Goal: Information Seeking & Learning: Check status

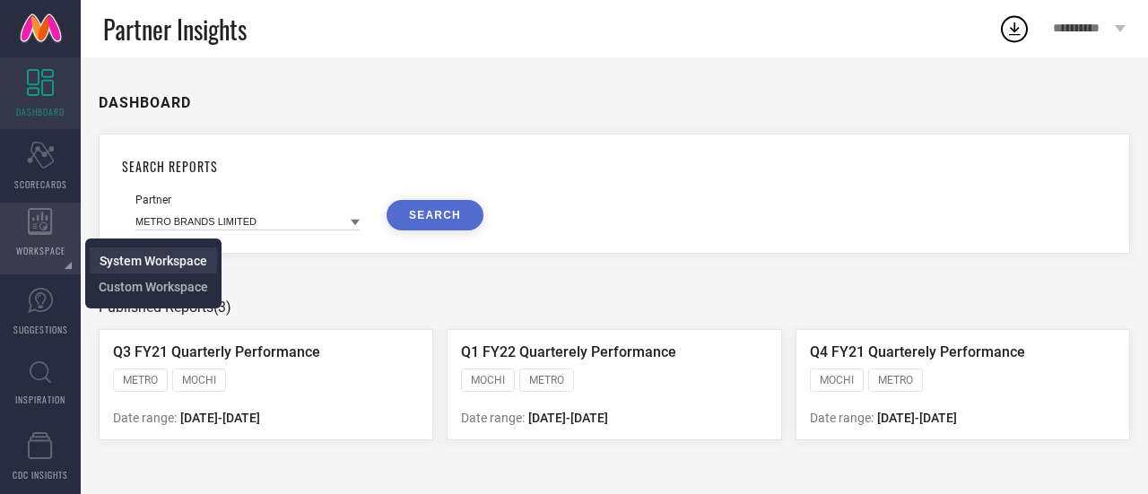
click at [163, 268] on span "System Workspace" at bounding box center [154, 261] width 108 height 14
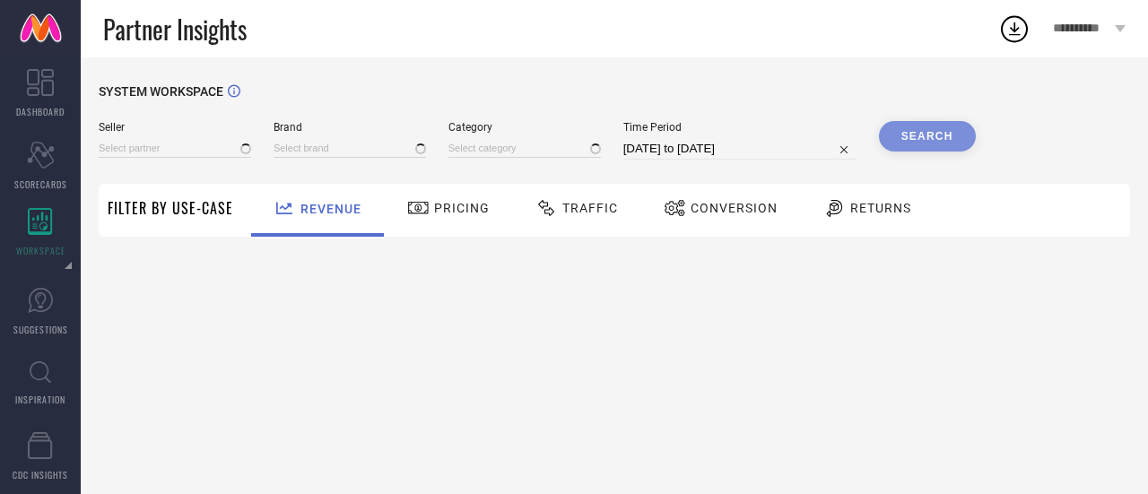
type input "All"
type input "1 STOP FASHION"
type input "All"
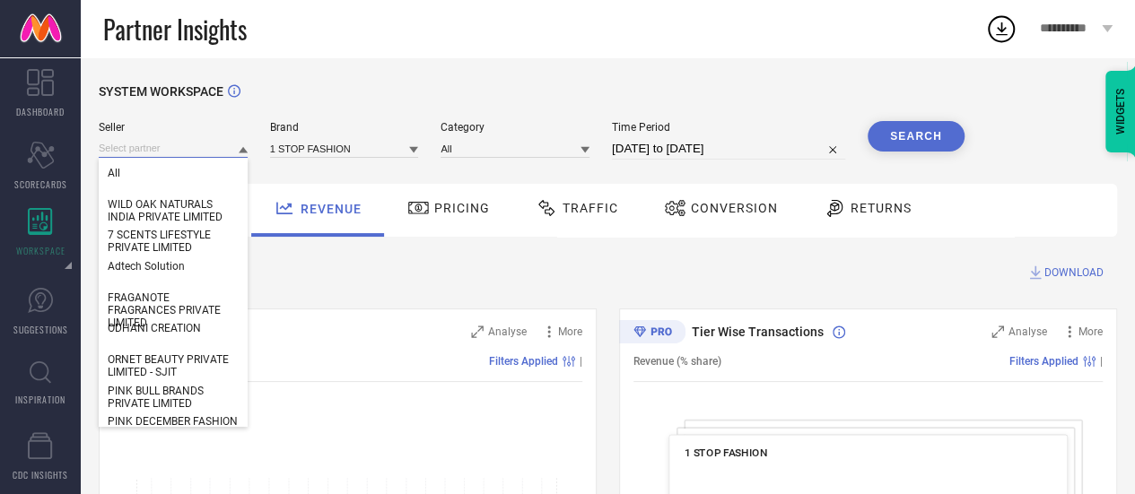
click at [207, 146] on input at bounding box center [173, 148] width 149 height 19
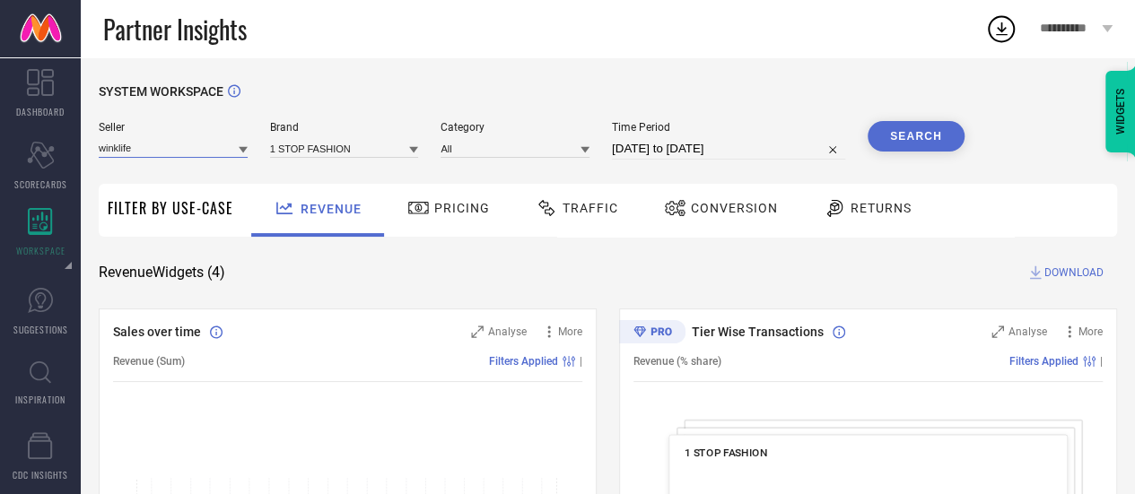
type input "winklife"
click at [242, 150] on icon at bounding box center [243, 150] width 9 height 6
click at [203, 152] on input at bounding box center [173, 148] width 149 height 19
type input "w"
type input "winklifestyles"
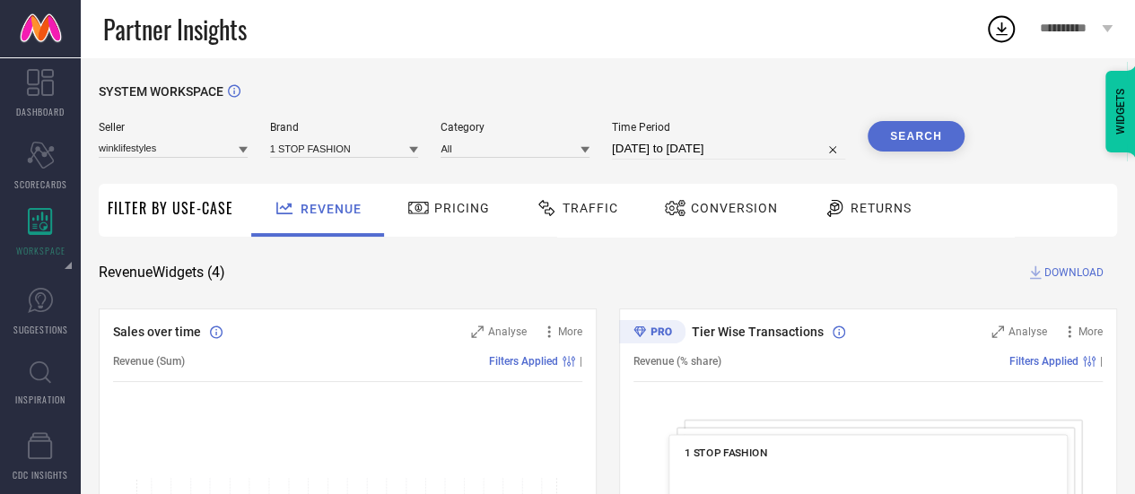
click at [245, 154] on icon at bounding box center [243, 149] width 9 height 9
click at [207, 149] on input at bounding box center [173, 148] width 149 height 19
type input "winklifestyles"
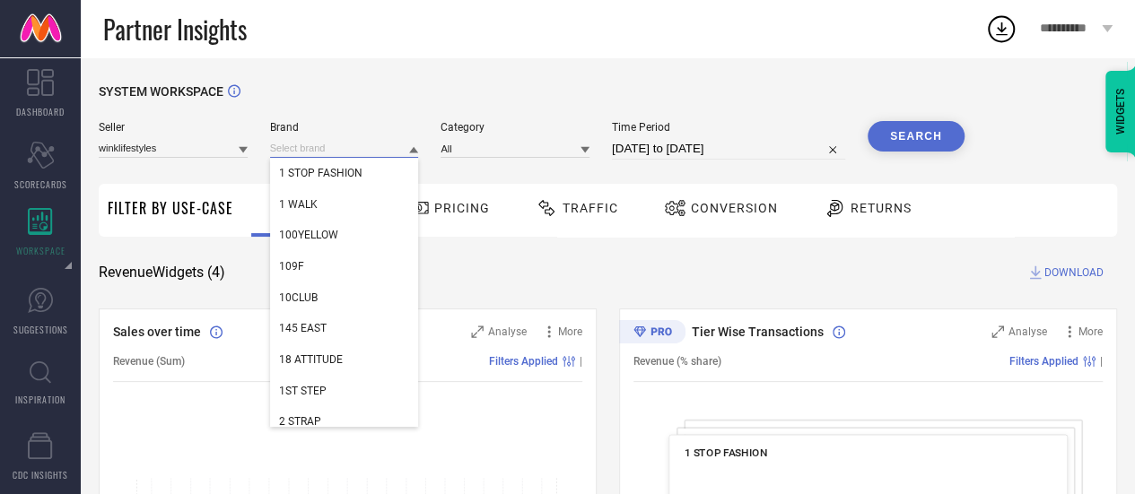
click at [308, 147] on input at bounding box center [344, 148] width 149 height 19
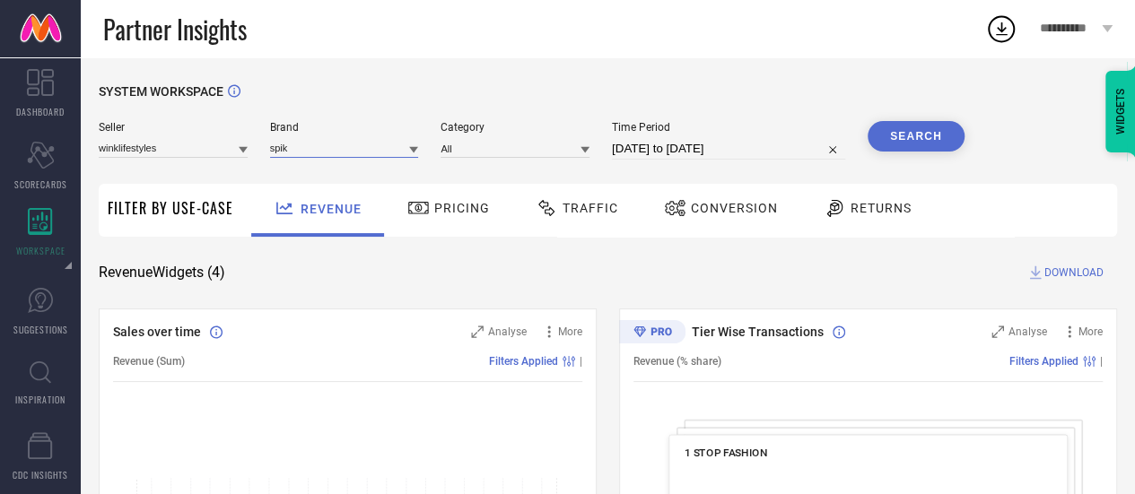
type input "spik"
click at [409, 150] on icon at bounding box center [413, 149] width 9 height 9
click at [385, 172] on div "SPIKY" at bounding box center [344, 173] width 149 height 30
click at [221, 155] on input at bounding box center [173, 148] width 149 height 19
click at [231, 155] on input at bounding box center [173, 148] width 149 height 19
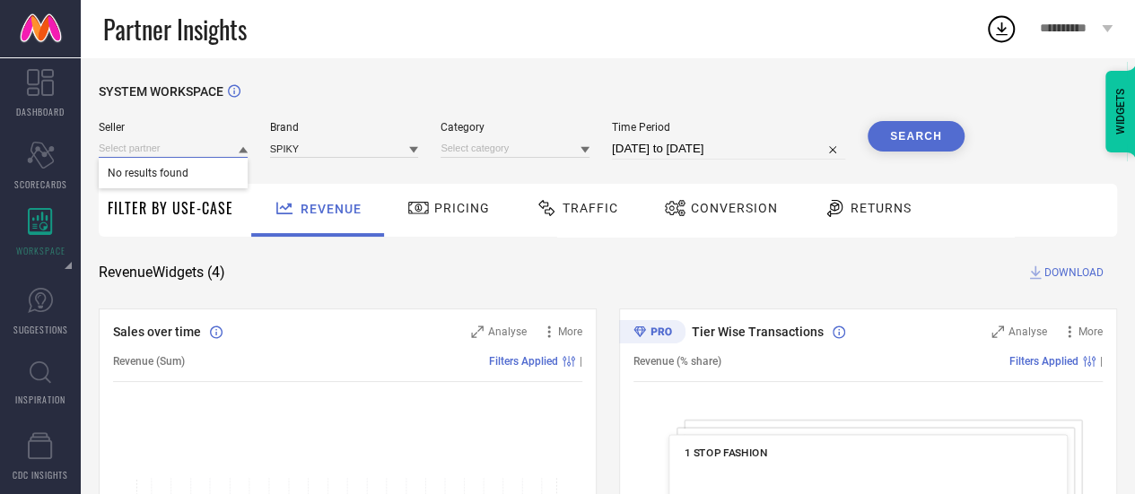
click at [234, 148] on input at bounding box center [173, 148] width 149 height 19
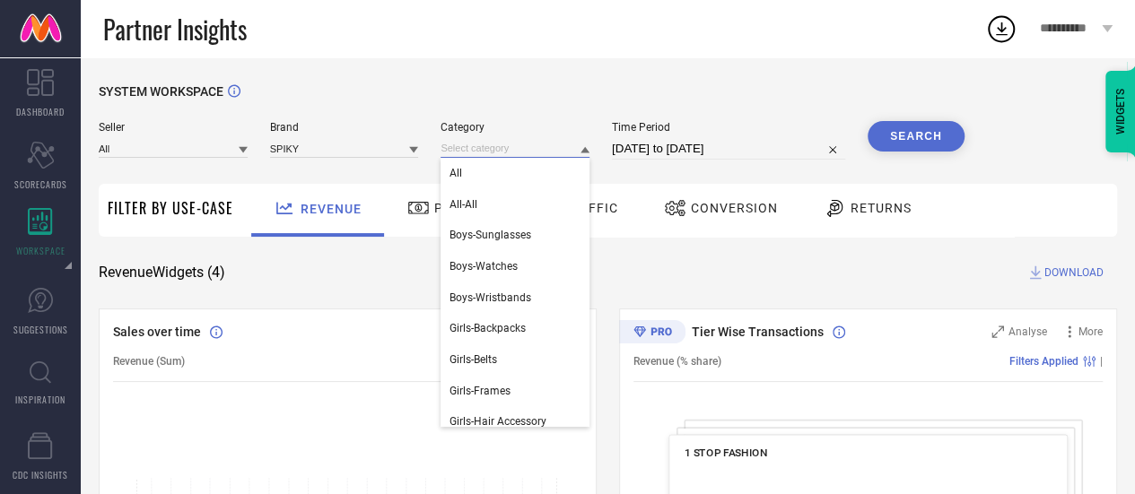
click at [494, 153] on input at bounding box center [514, 148] width 149 height 19
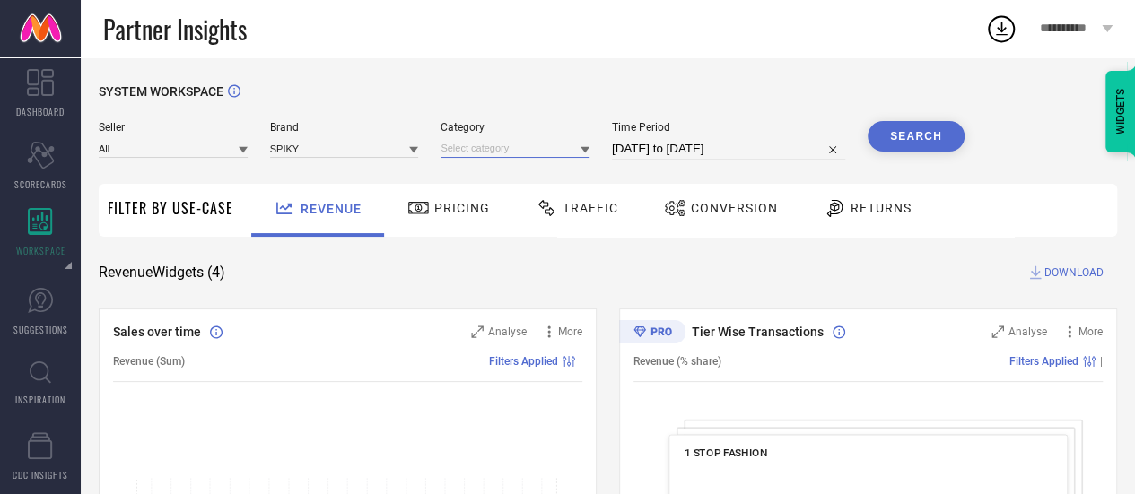
click at [499, 146] on input at bounding box center [514, 148] width 149 height 19
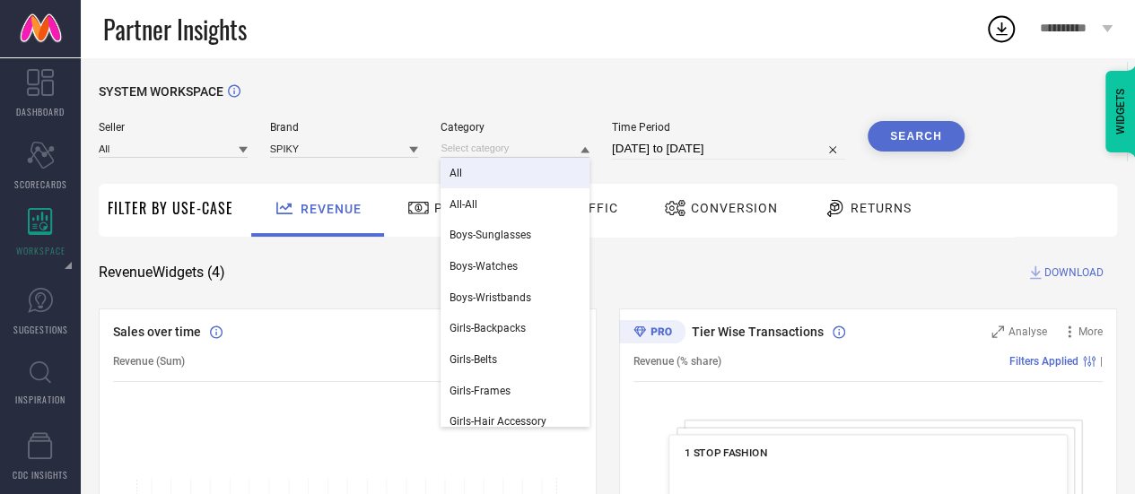
click at [478, 180] on div "All" at bounding box center [514, 173] width 149 height 30
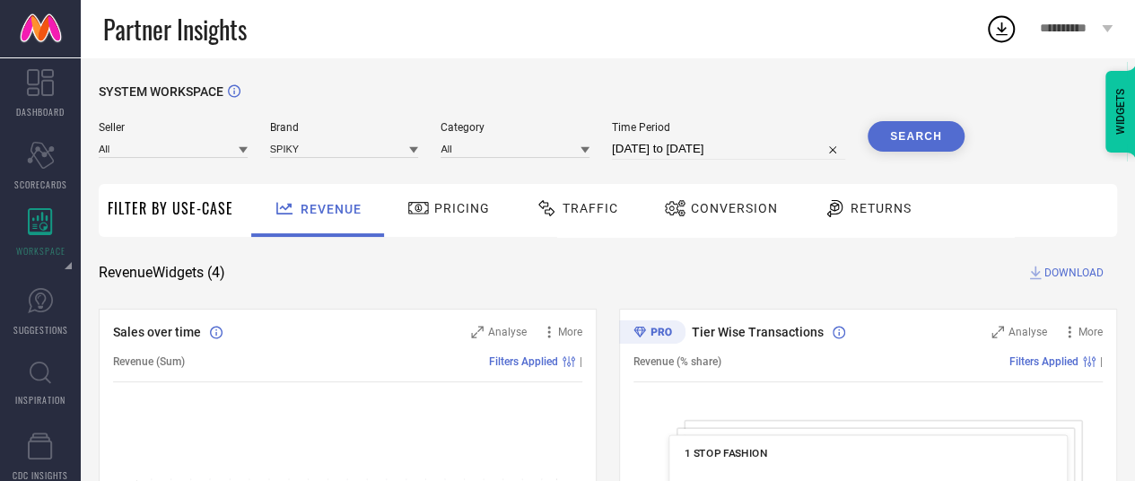
select select "7"
select select "2025"
select select "8"
select select "2025"
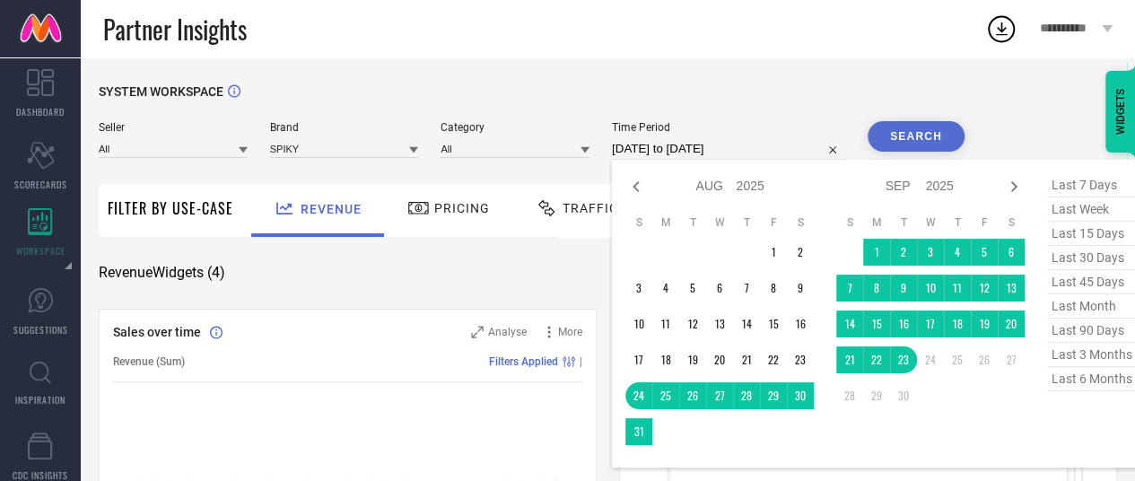
click at [751, 151] on input "[DATE] to [DATE]" at bounding box center [728, 149] width 233 height 22
click at [1107, 358] on span "last 3 months" at bounding box center [1092, 355] width 90 height 24
type input "[DATE] to [DATE]"
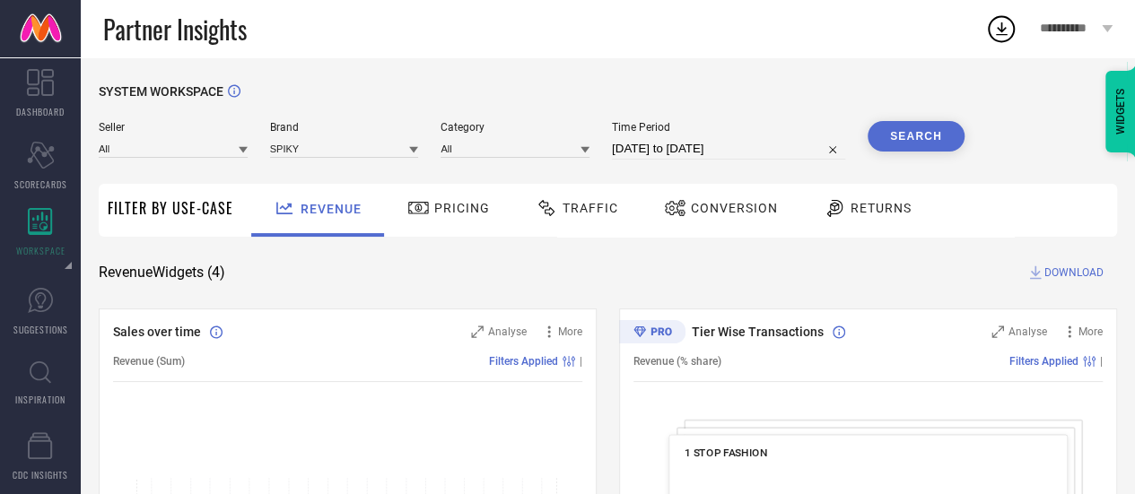
click at [953, 141] on button "Search" at bounding box center [915, 136] width 97 height 30
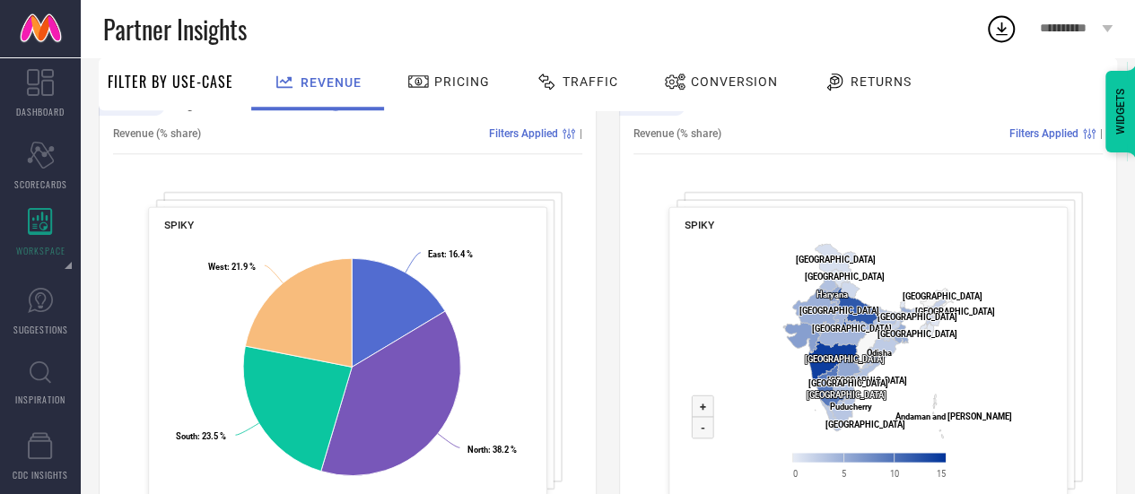
scroll to position [761, 0]
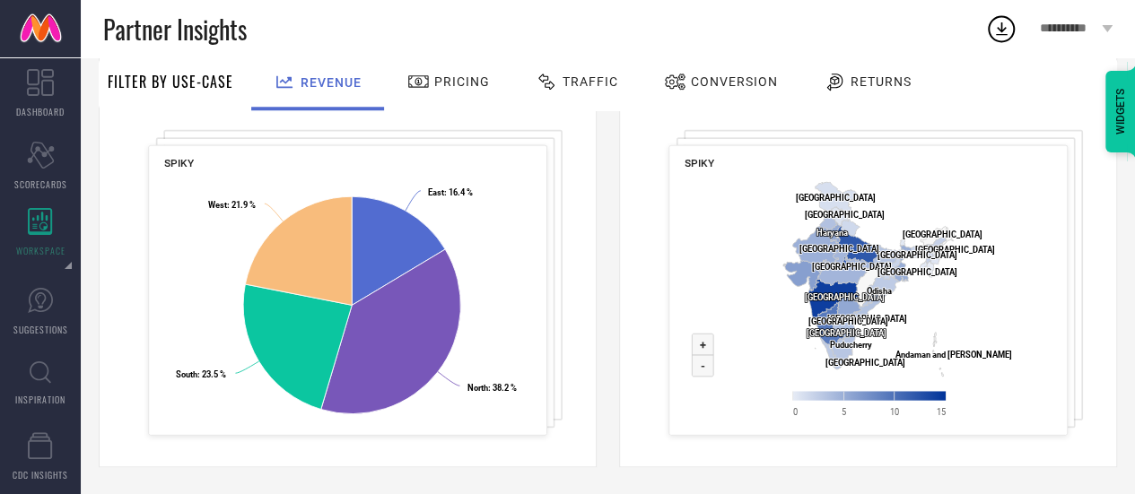
click at [1046, 179] on rect at bounding box center [868, 303] width 368 height 259
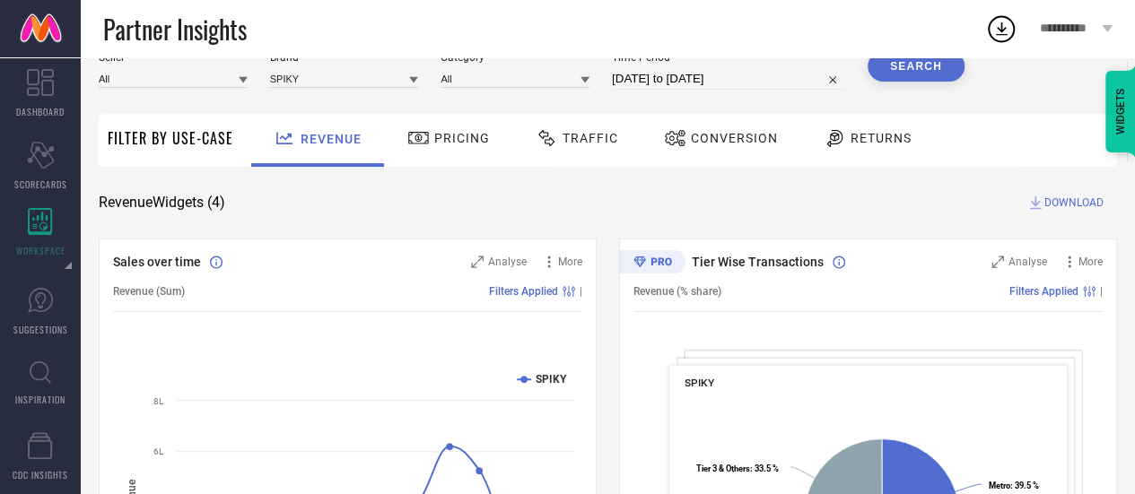
scroll to position [0, 0]
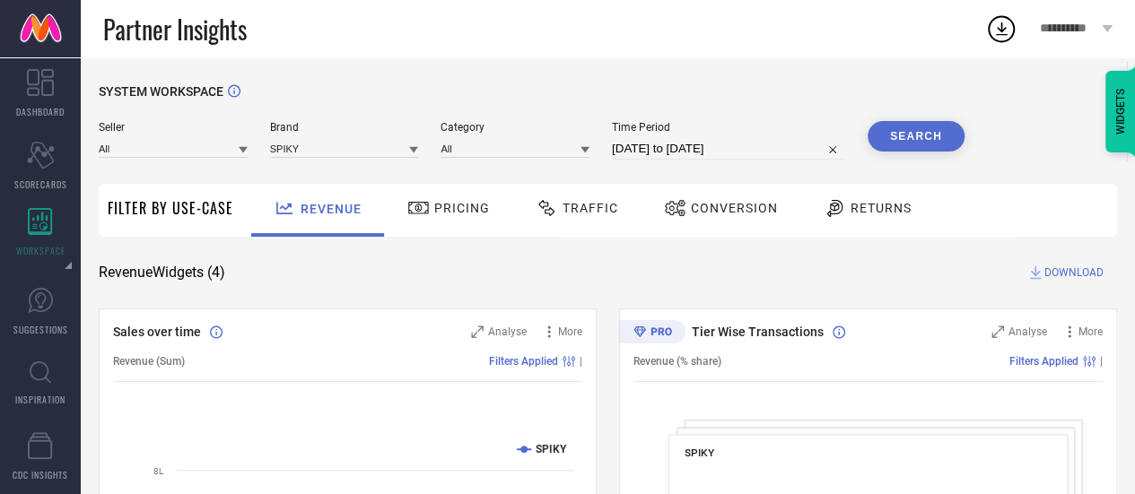
click at [1056, 279] on span "DOWNLOAD" at bounding box center [1073, 273] width 59 height 18
click at [1067, 273] on span "DOWNLOAD" at bounding box center [1073, 273] width 59 height 18
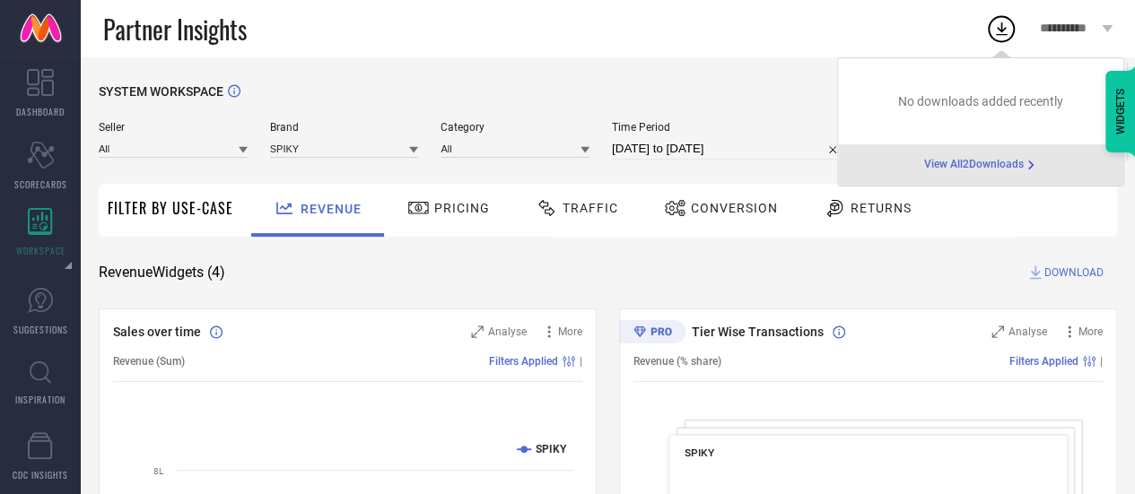
click at [977, 158] on span "View All 2 Downloads" at bounding box center [974, 165] width 100 height 14
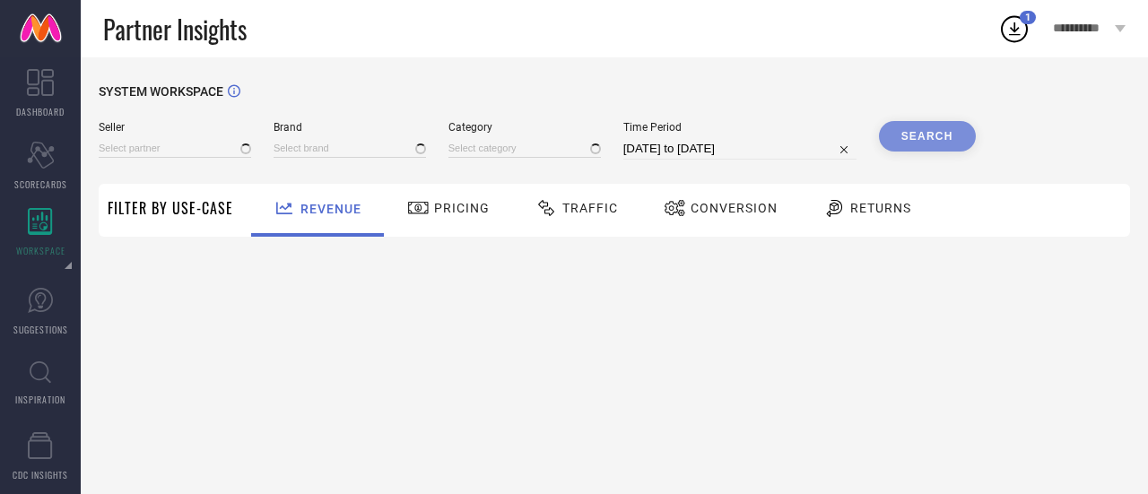
type input "All"
type input "1 STOP FASHION"
type input "All"
click at [746, 428] on div "SYSTEM WORKSPACE Seller All Brand 1 STOP FASHION Category All Time Period [DATE…" at bounding box center [614, 275] width 1067 height 437
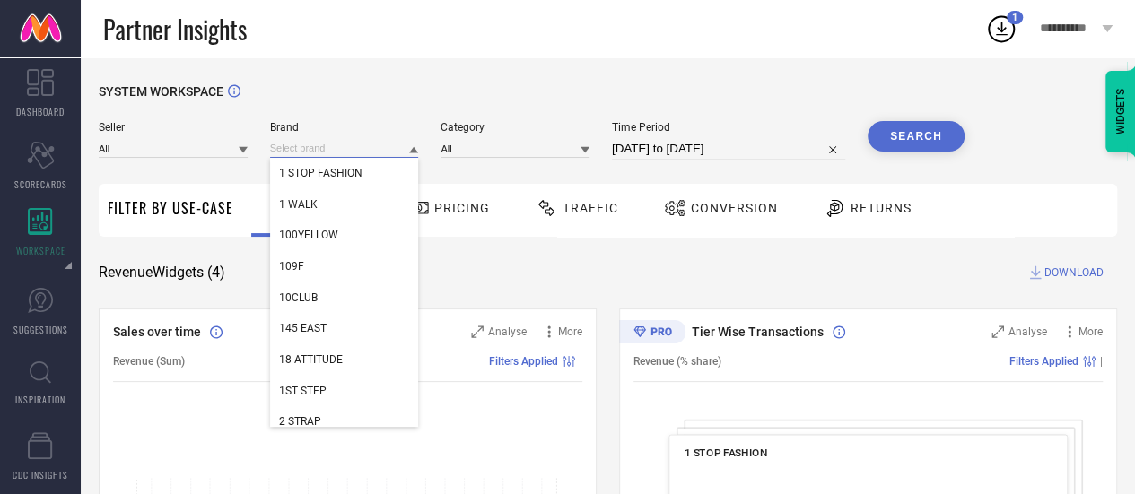
click at [377, 144] on input at bounding box center [344, 148] width 149 height 19
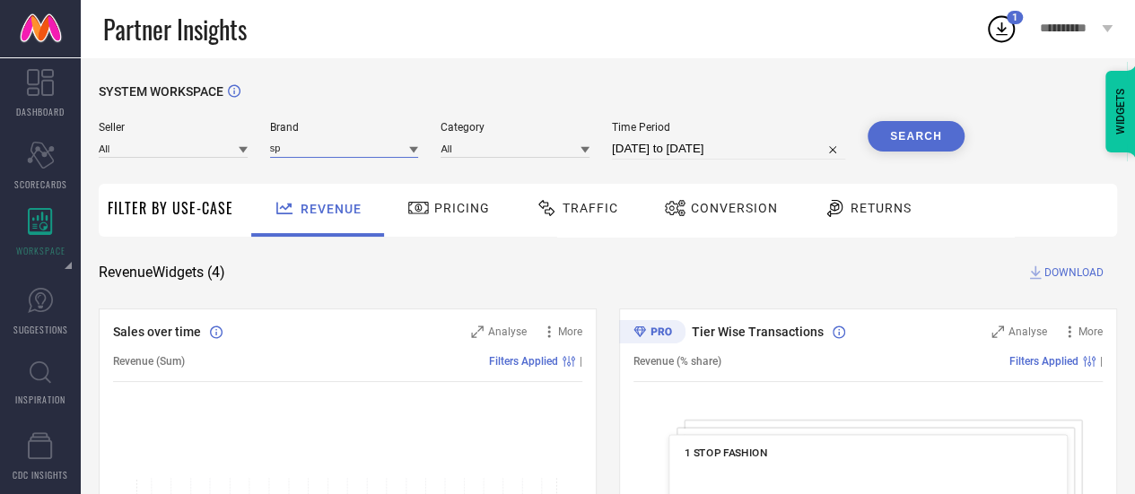
type input "s"
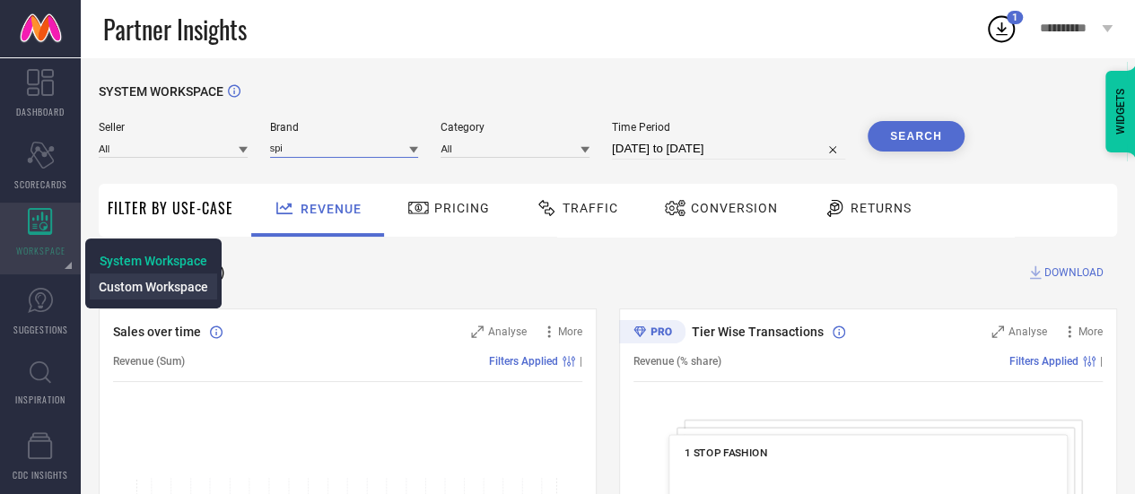
type input "spi"
click at [130, 286] on span "Custom Workspace" at bounding box center [153, 287] width 109 height 14
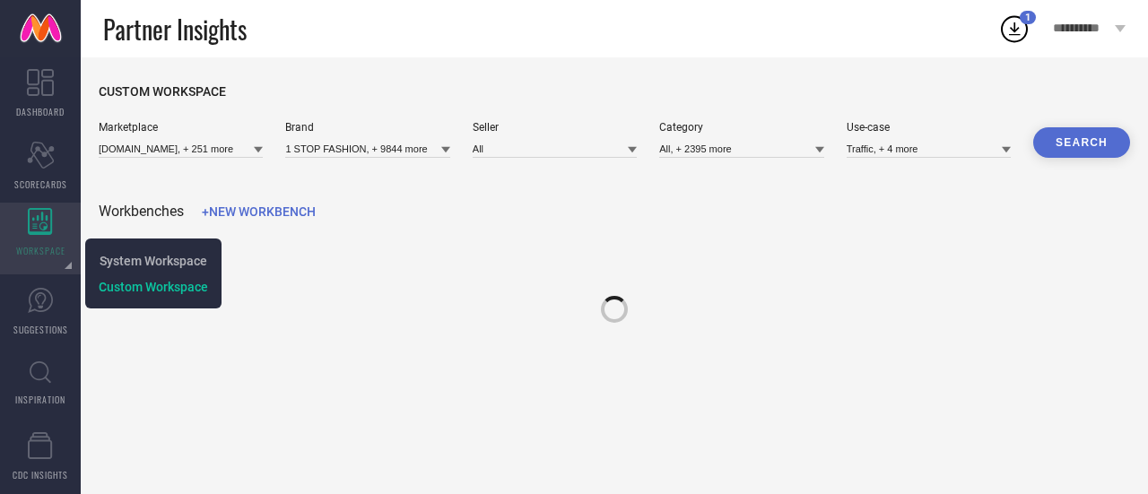
type input "[DOMAIN_NAME], + 251 more"
type input "1 STOP FASHION, + 9844 more"
type input "All"
type input "All, + 2395 more"
type input "Traffic, + 4 more"
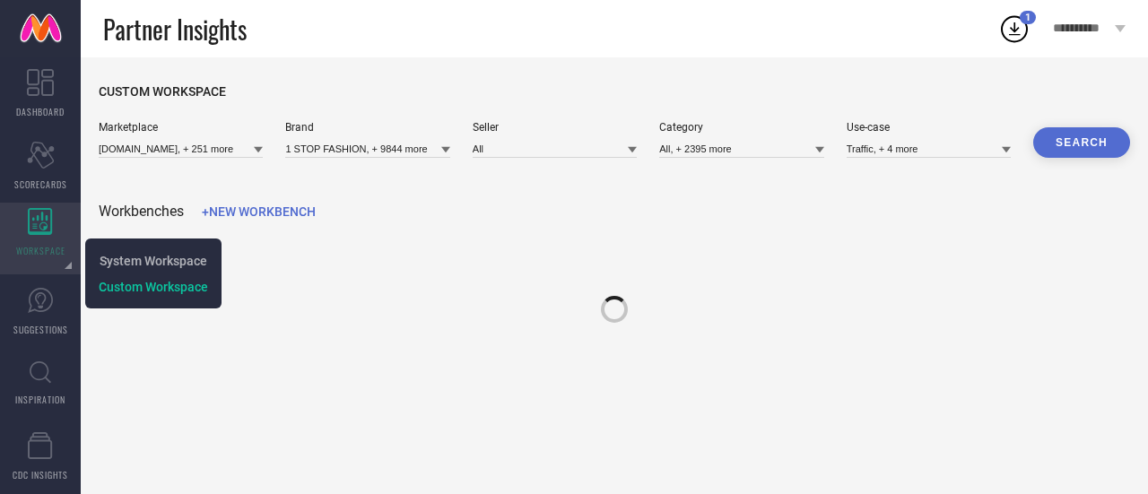
click at [26, 216] on div "WORKSPACE" at bounding box center [40, 239] width 81 height 72
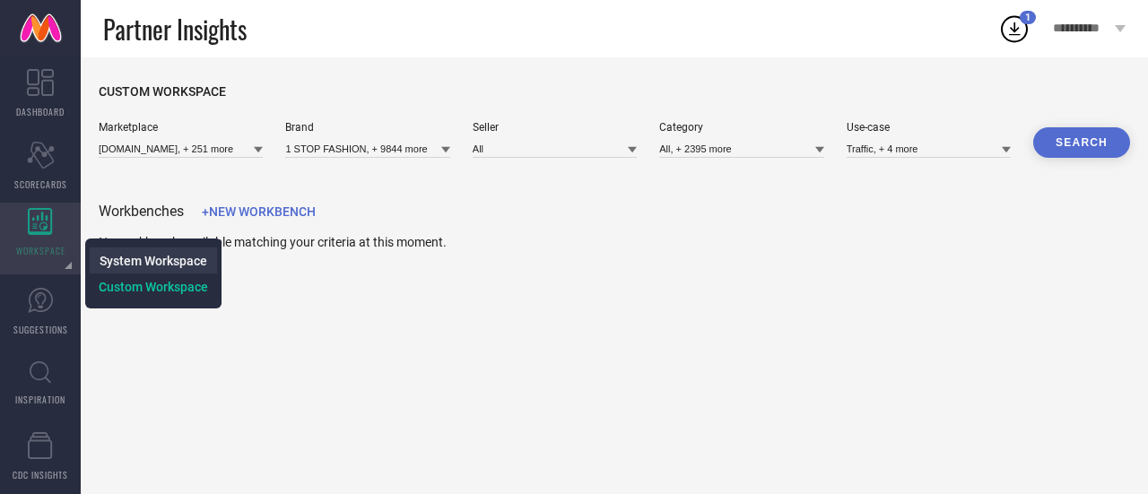
click at [151, 261] on span "System Workspace" at bounding box center [154, 261] width 108 height 14
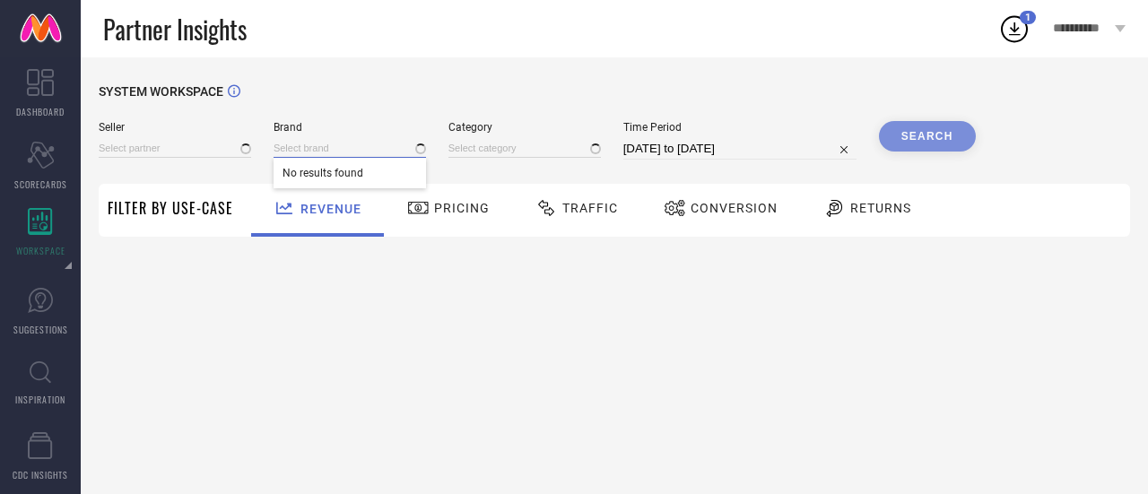
click at [341, 151] on input at bounding box center [350, 148] width 152 height 19
type input "s"
type input "All"
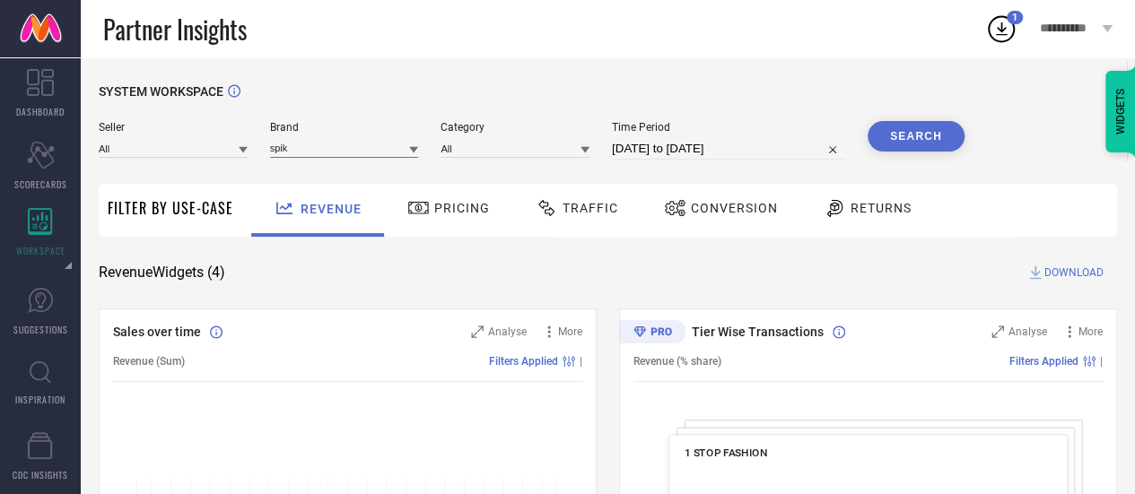
type input "spiky"
click at [359, 150] on input "spiky" at bounding box center [344, 148] width 149 height 19
click at [384, 173] on div "SPIKY" at bounding box center [344, 173] width 149 height 30
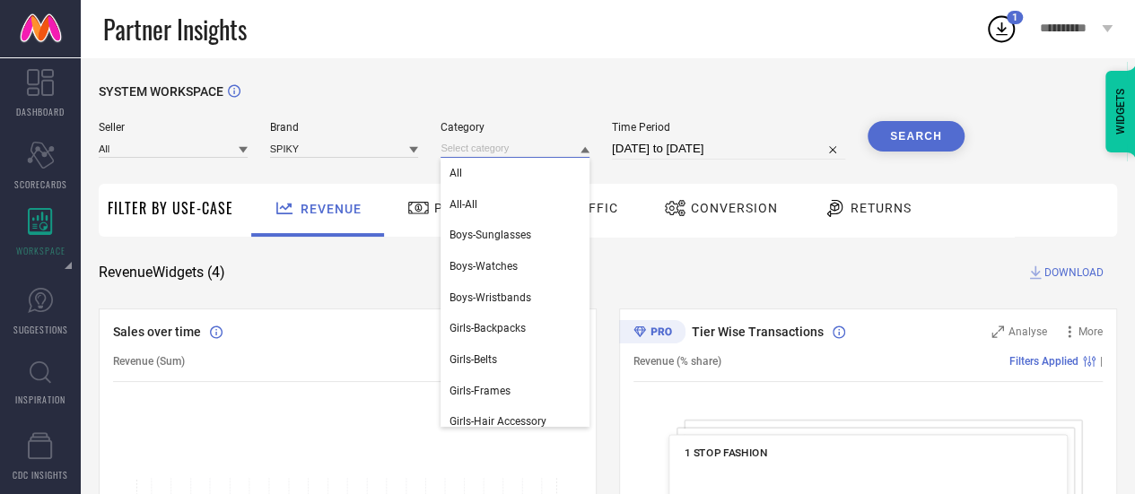
click at [497, 150] on input at bounding box center [514, 148] width 149 height 19
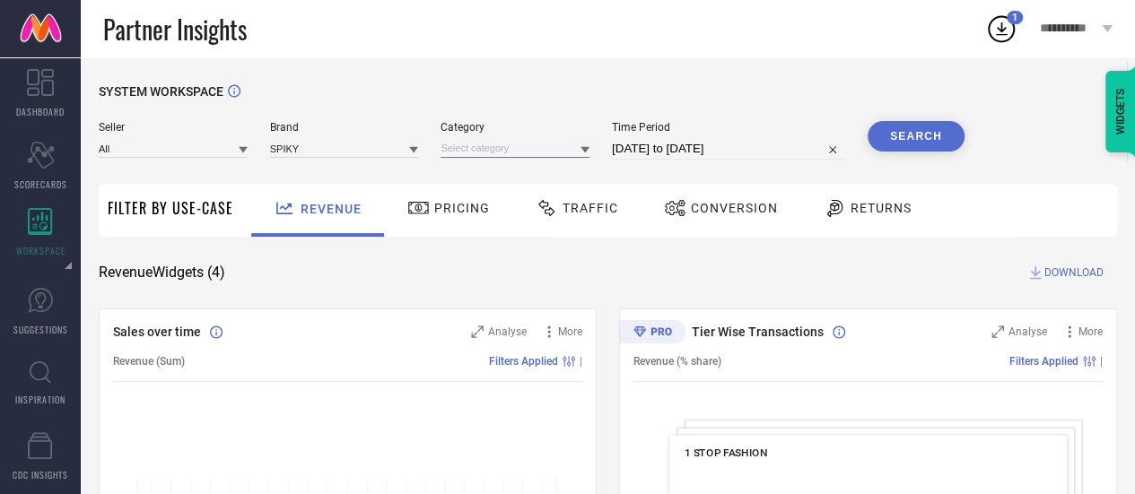
click at [517, 152] on input at bounding box center [514, 148] width 149 height 19
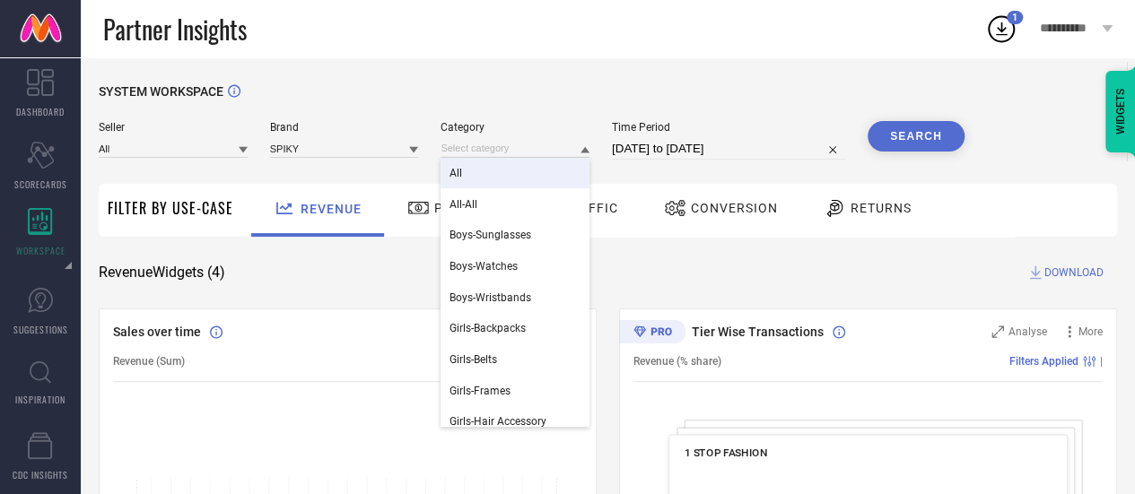
click at [529, 182] on div "All" at bounding box center [514, 173] width 149 height 30
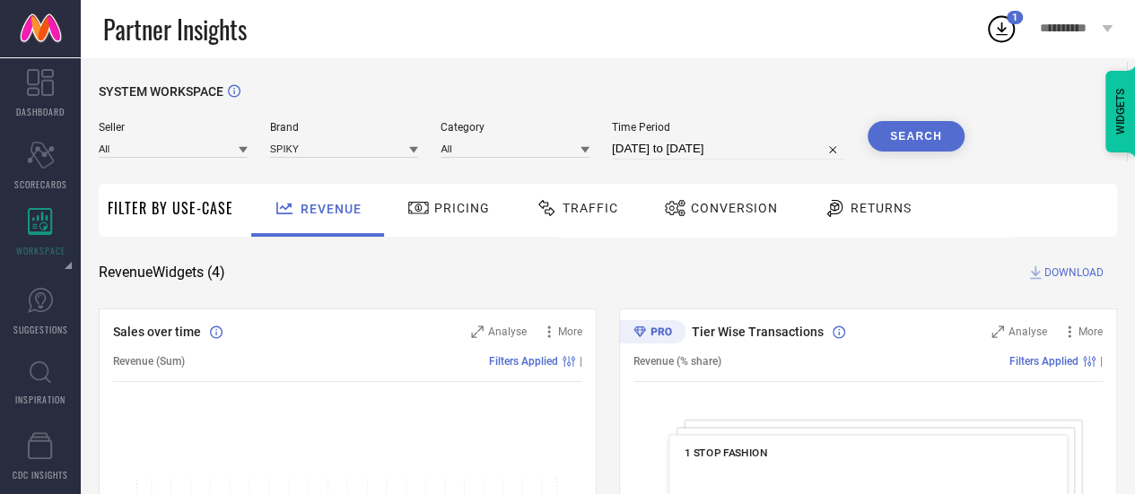
select select "7"
select select "2025"
select select "8"
select select "2025"
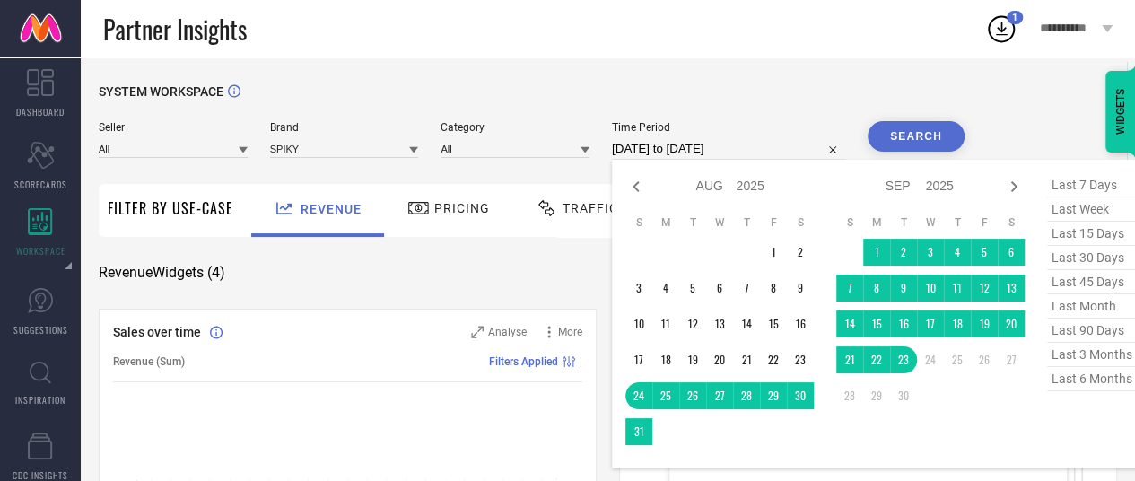
click at [660, 144] on input "[DATE] to [DATE]" at bounding box center [728, 149] width 233 height 22
click at [1112, 361] on span "last 3 months" at bounding box center [1092, 355] width 90 height 24
type input "[DATE] to [DATE]"
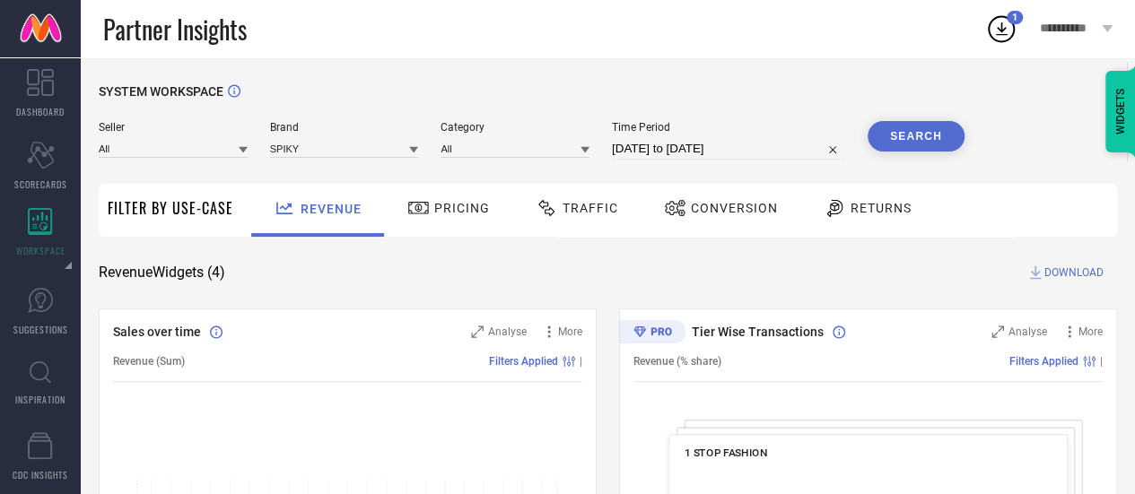
click at [907, 126] on button "Search" at bounding box center [915, 136] width 97 height 30
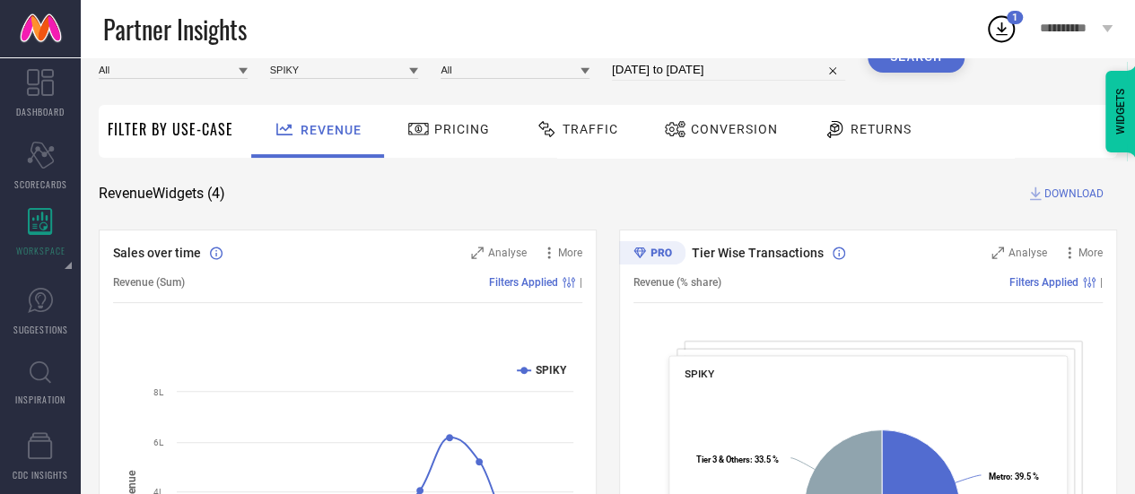
scroll to position [37, 0]
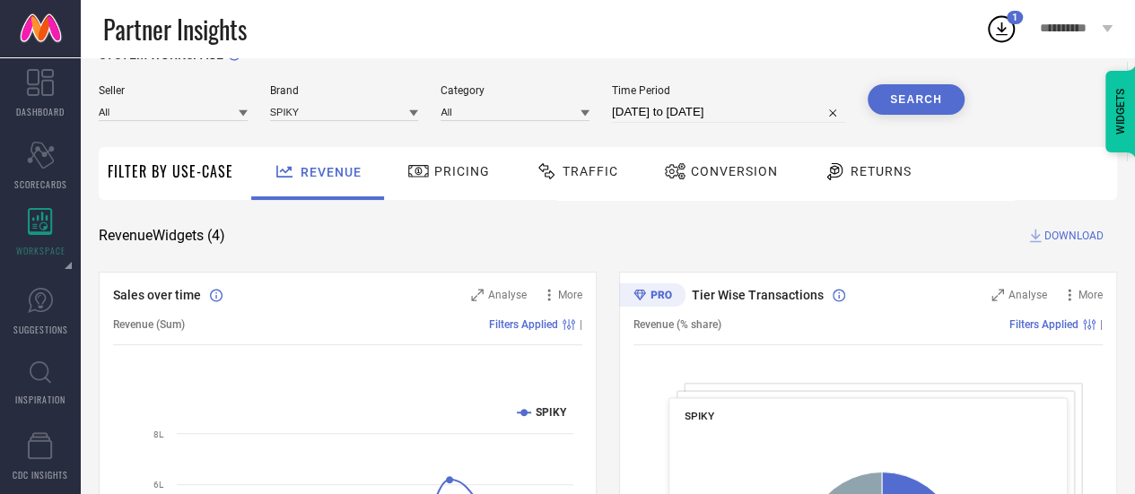
click at [431, 161] on div at bounding box center [420, 172] width 27 height 22
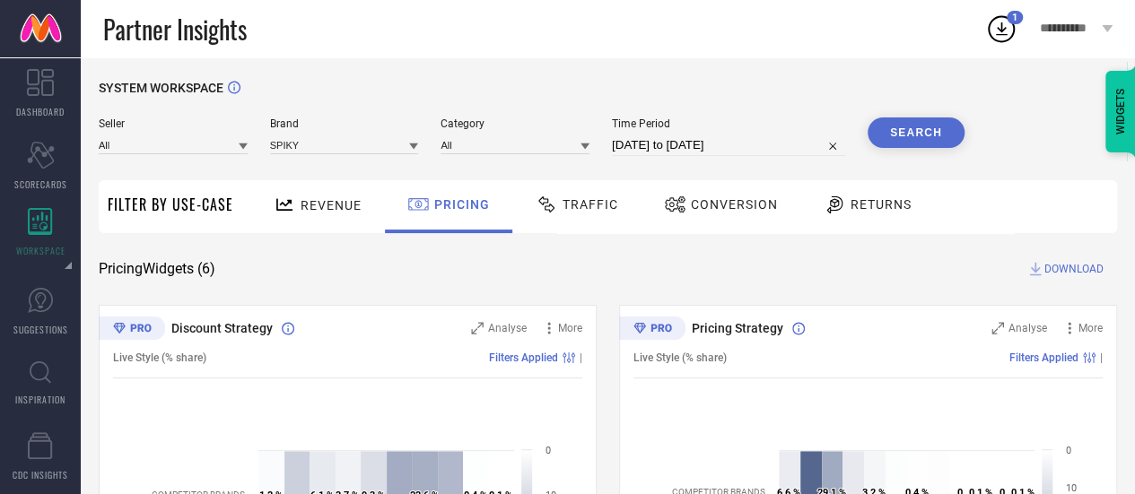
scroll to position [0, 0]
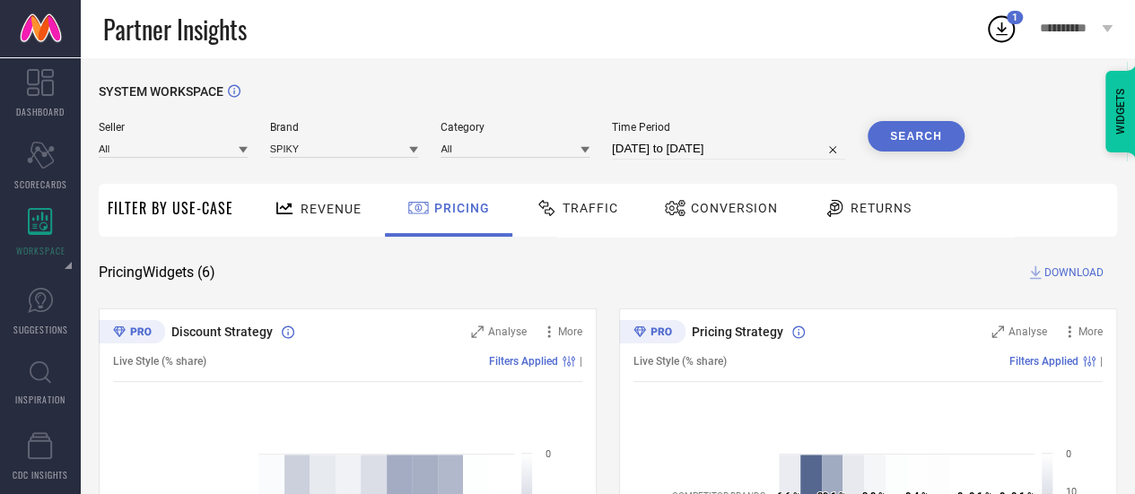
click at [334, 221] on div "Revenue" at bounding box center [317, 208] width 97 height 31
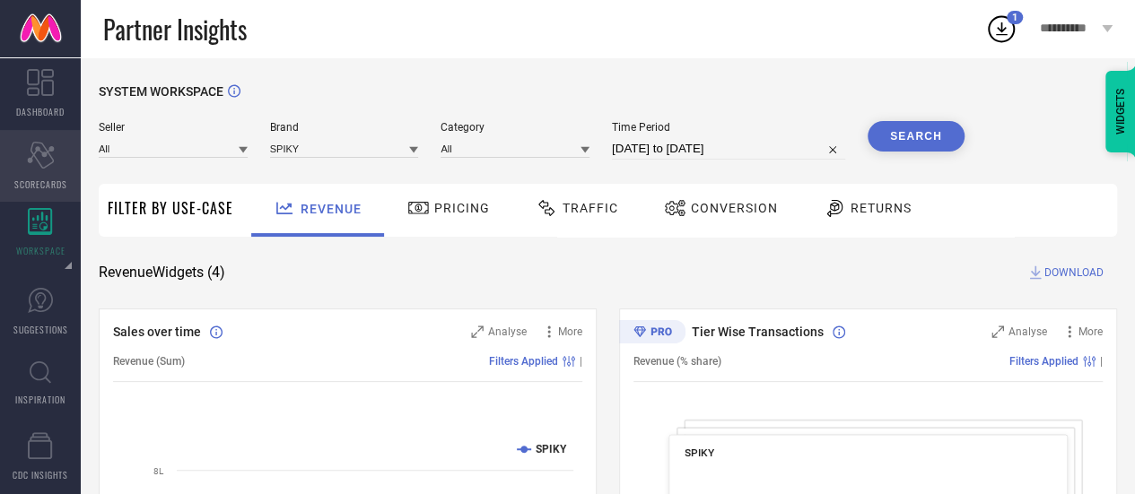
click at [33, 172] on div "Scorecard SCORECARDS" at bounding box center [40, 166] width 81 height 72
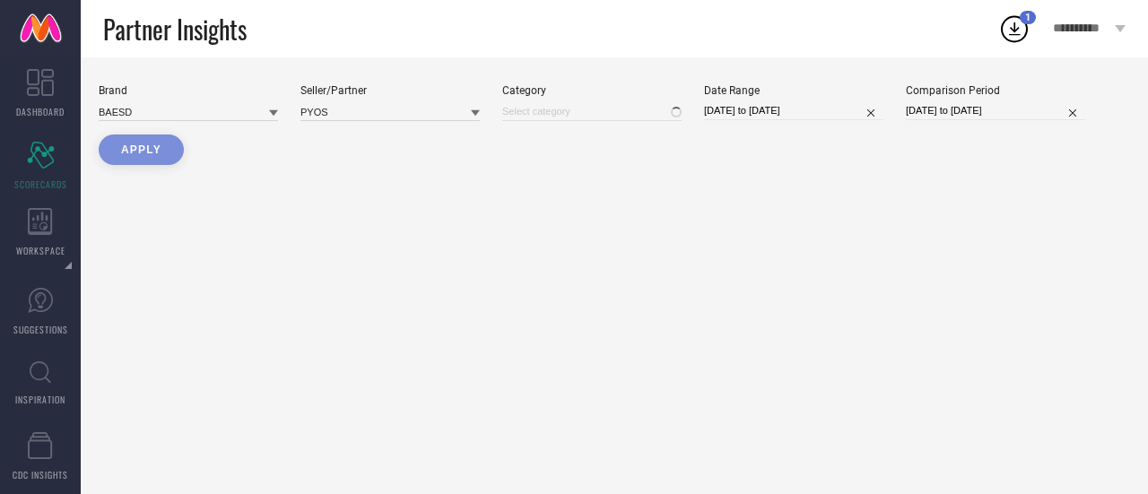
type input "All"
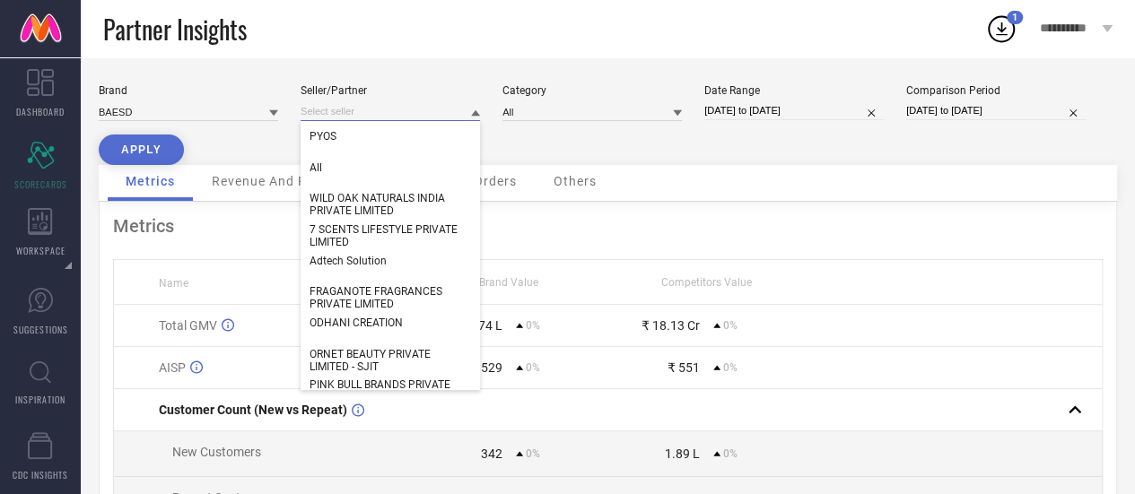
click at [341, 114] on input at bounding box center [389, 111] width 179 height 19
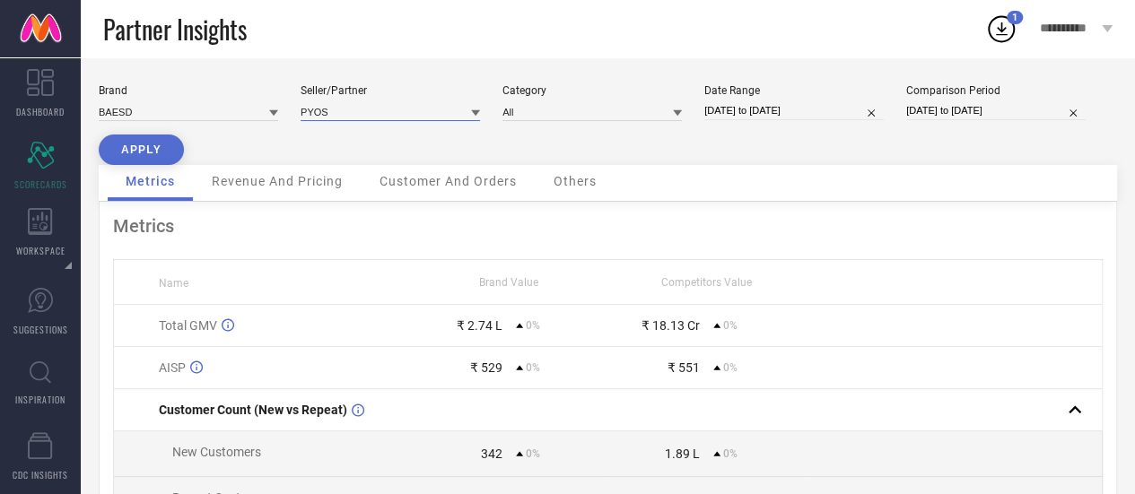
click at [341, 114] on input at bounding box center [389, 111] width 179 height 19
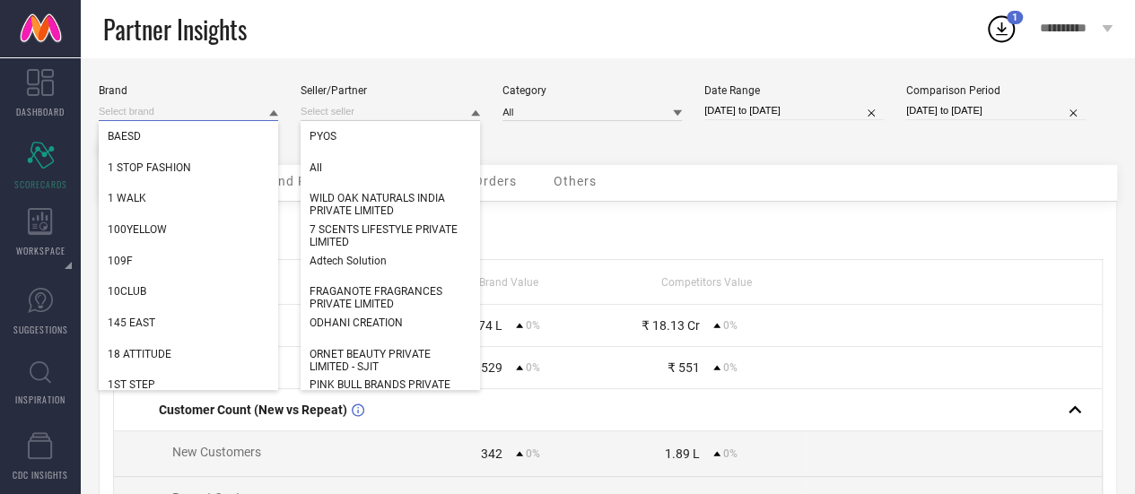
click at [170, 119] on input at bounding box center [188, 111] width 179 height 19
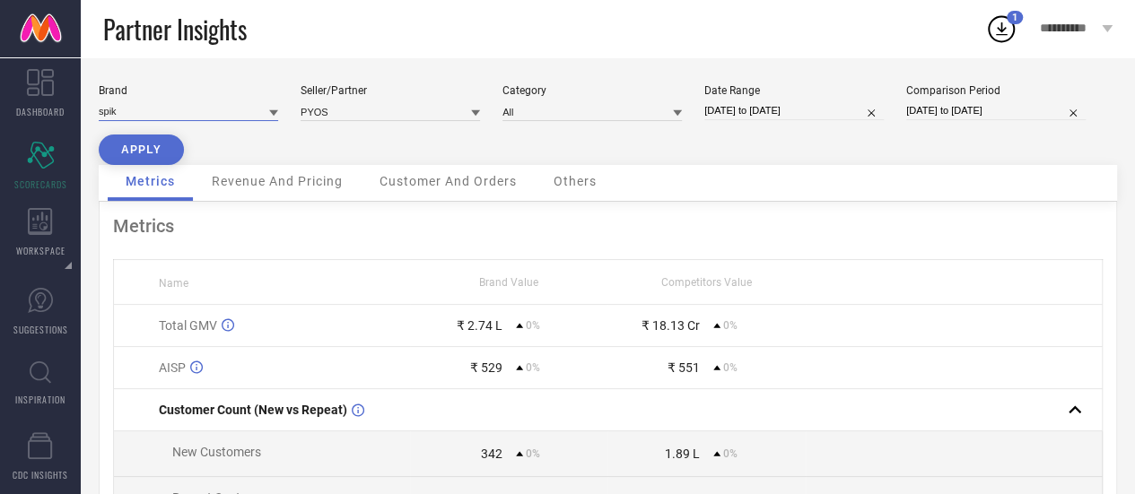
type input "spiky"
click at [230, 120] on input "spiky" at bounding box center [188, 111] width 179 height 19
click at [233, 131] on div "SPIKY" at bounding box center [188, 136] width 179 height 30
type input "All"
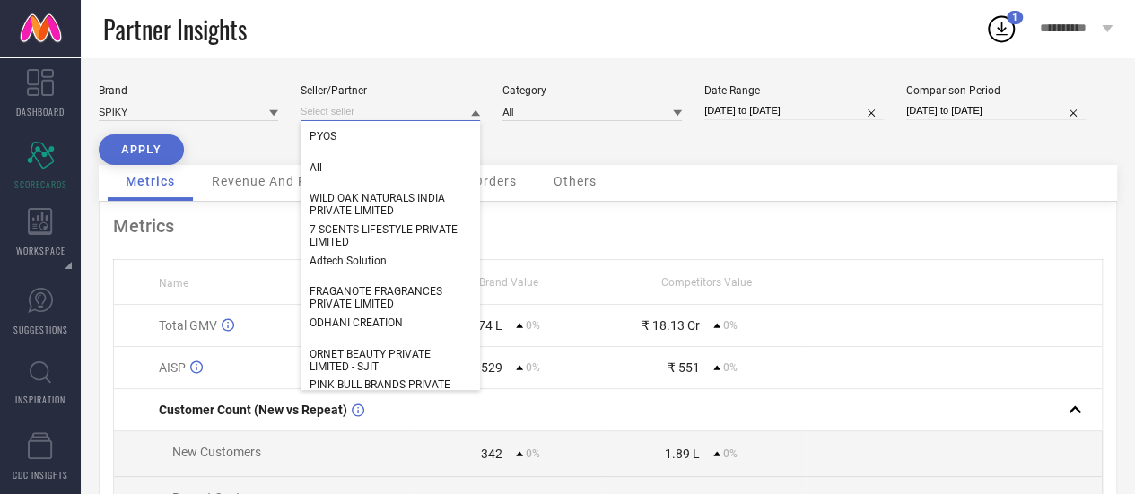
click at [370, 116] on input at bounding box center [389, 111] width 179 height 19
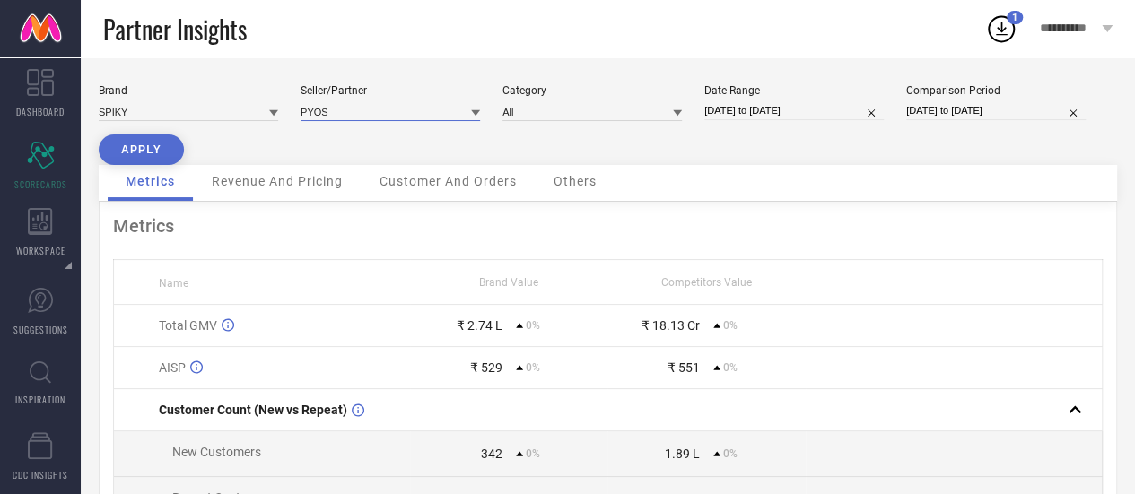
click at [391, 114] on input at bounding box center [389, 111] width 179 height 19
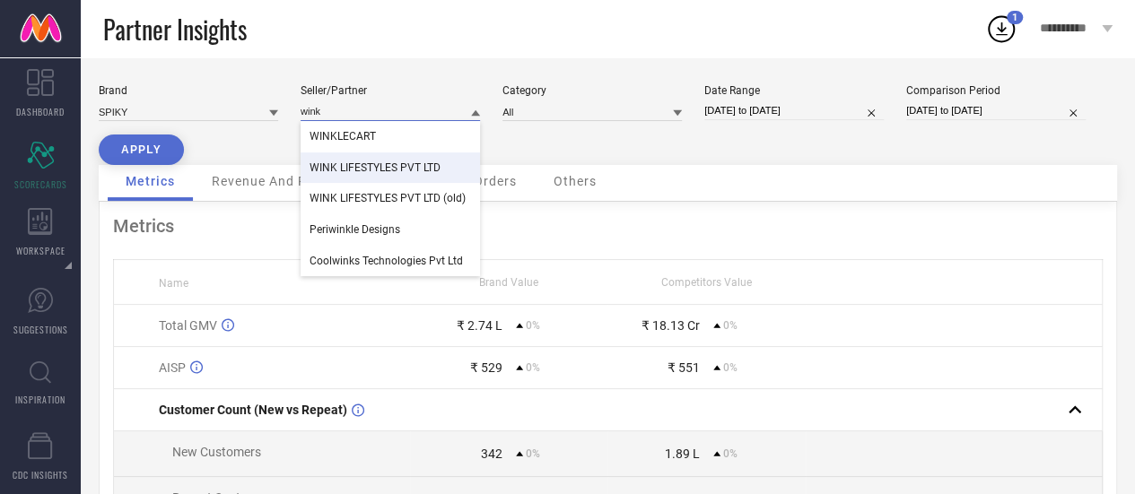
type input "wink"
click at [412, 161] on div "WINK LIFESTYLES PVT LTD" at bounding box center [389, 167] width 179 height 30
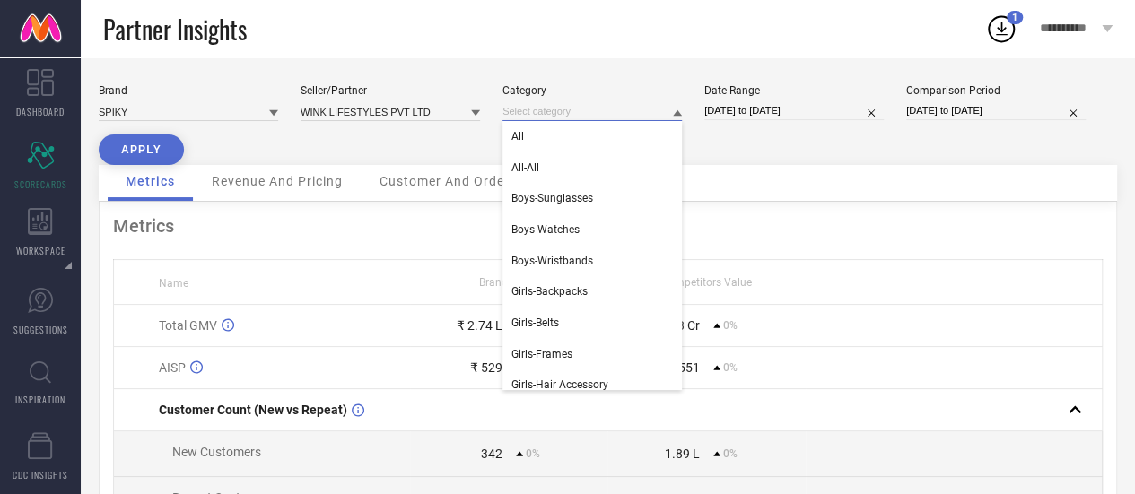
click at [574, 117] on input at bounding box center [591, 111] width 179 height 19
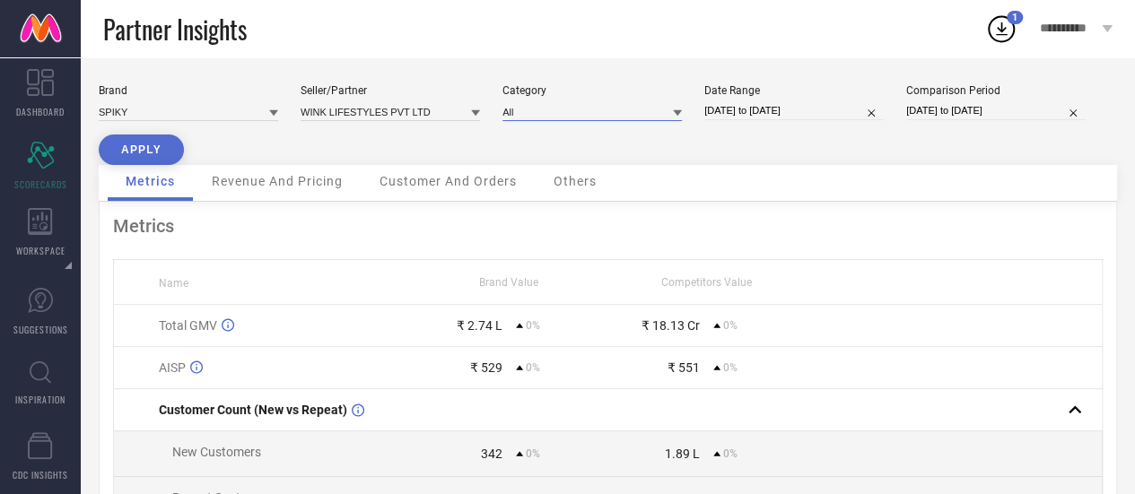
select select "5"
select select "2025"
select select "6"
select select "2025"
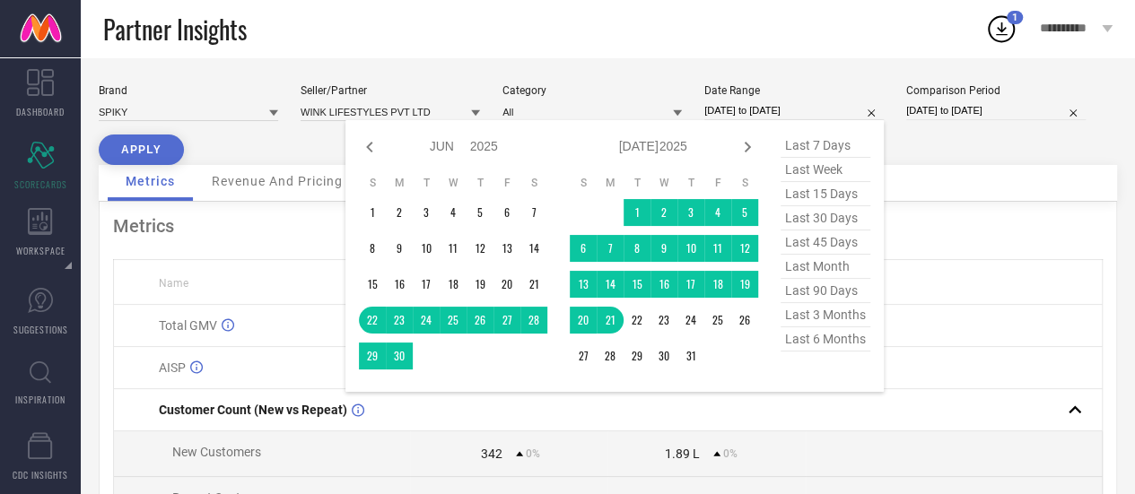
click at [804, 112] on input "[DATE] to [DATE]" at bounding box center [793, 110] width 179 height 19
click at [829, 313] on span "last 3 months" at bounding box center [825, 315] width 90 height 24
type input "[DATE] to [DATE]"
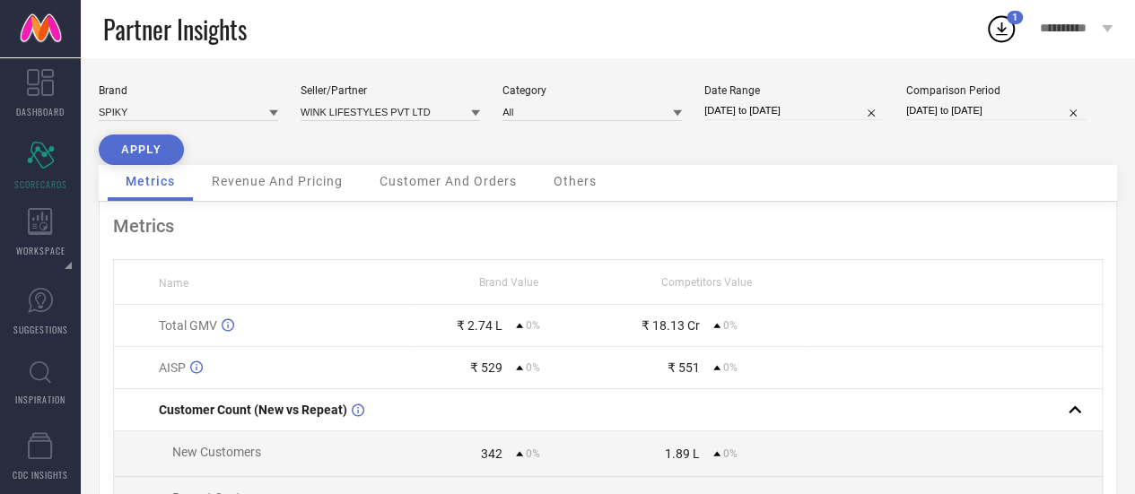
select select "5"
select select "2025"
select select "6"
select select "2025"
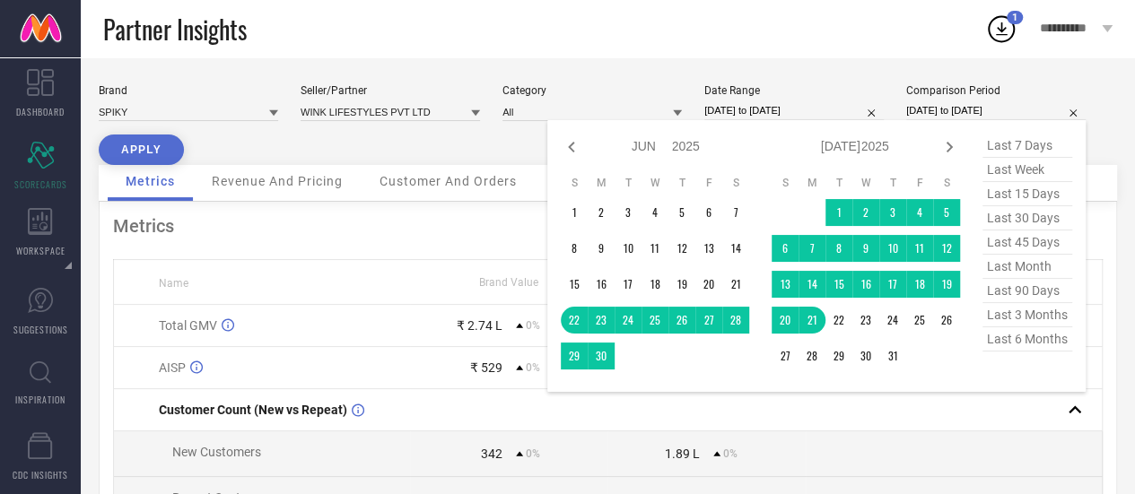
click at [978, 107] on input "[DATE] to [DATE]" at bounding box center [995, 110] width 179 height 19
click at [1008, 326] on span "last 3 months" at bounding box center [1027, 315] width 90 height 24
type input "[DATE] to [DATE]"
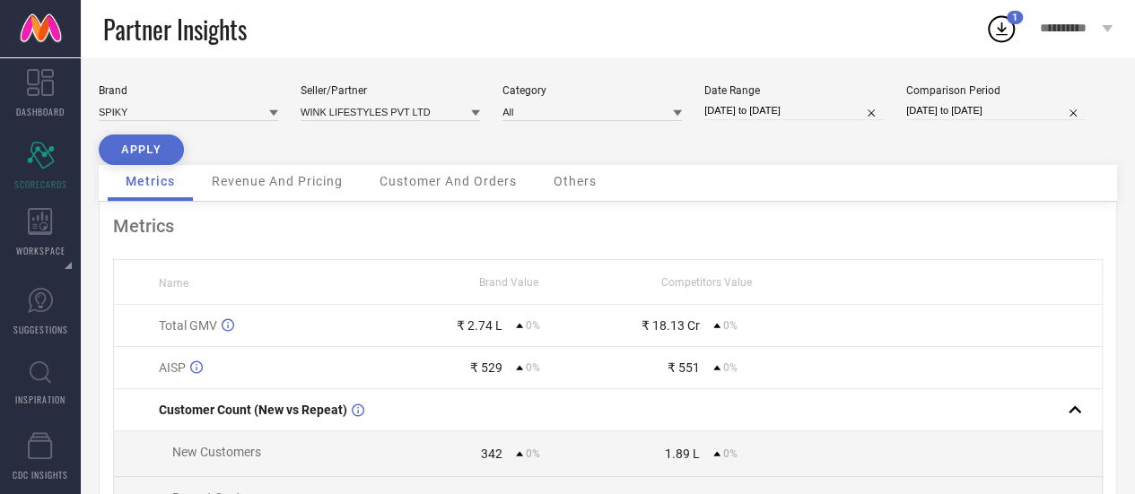
click at [127, 157] on button "APPLY" at bounding box center [141, 150] width 85 height 30
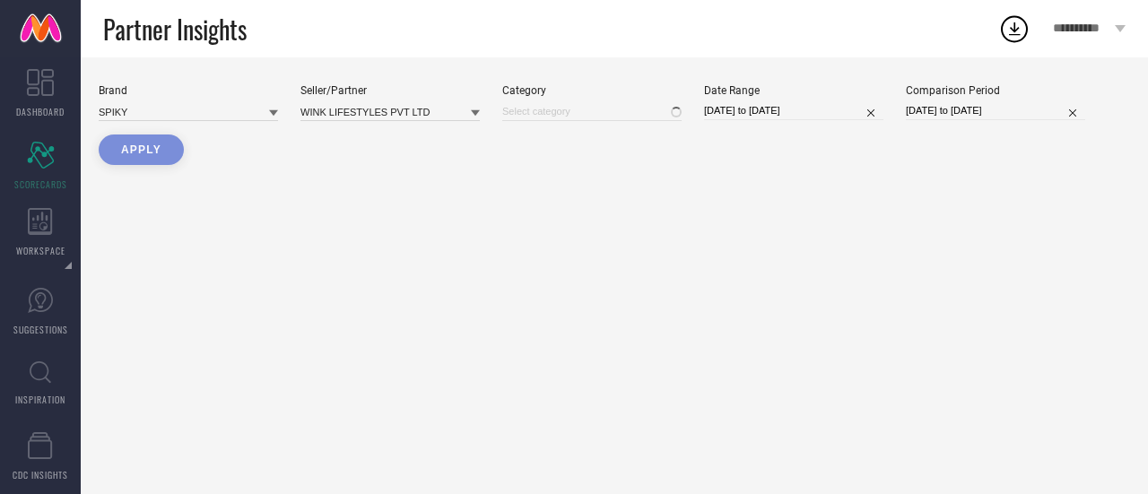
type input "All"
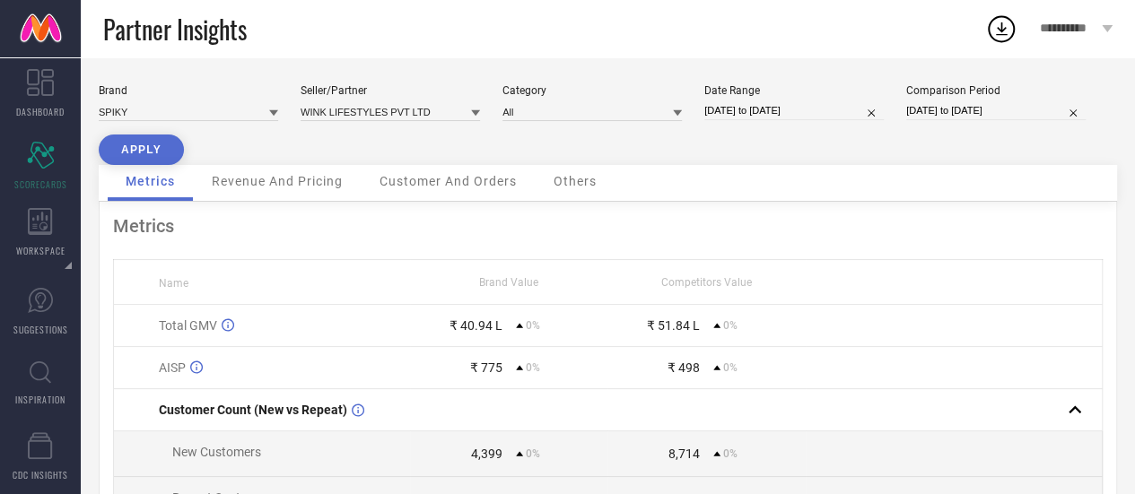
click at [154, 152] on button "APPLY" at bounding box center [141, 150] width 85 height 30
select select "5"
select select "2025"
select select "6"
select select "2025"
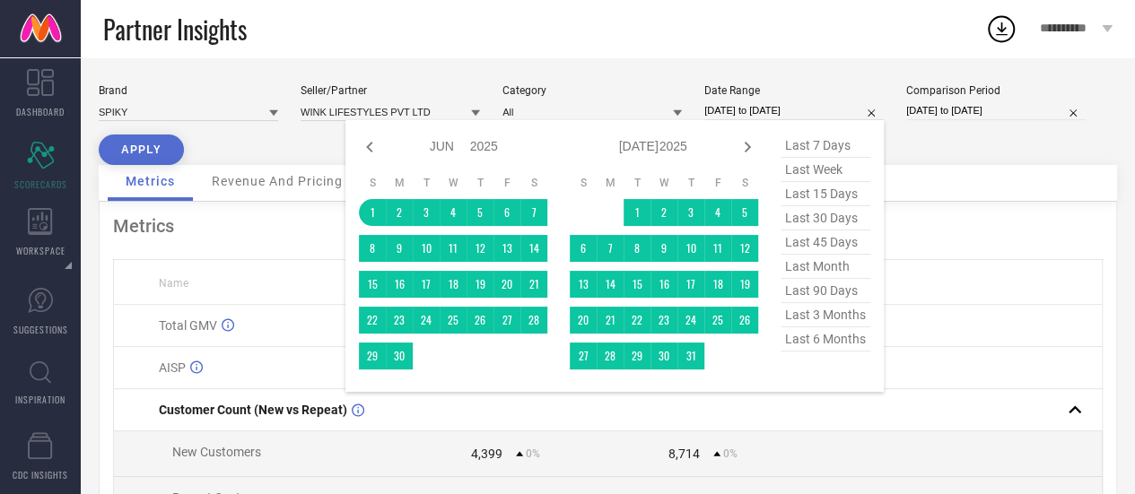
click at [772, 110] on input "[DATE] to [DATE]" at bounding box center [793, 110] width 179 height 19
click at [836, 274] on span "last month" at bounding box center [825, 267] width 90 height 24
type input "[DATE] to [DATE]"
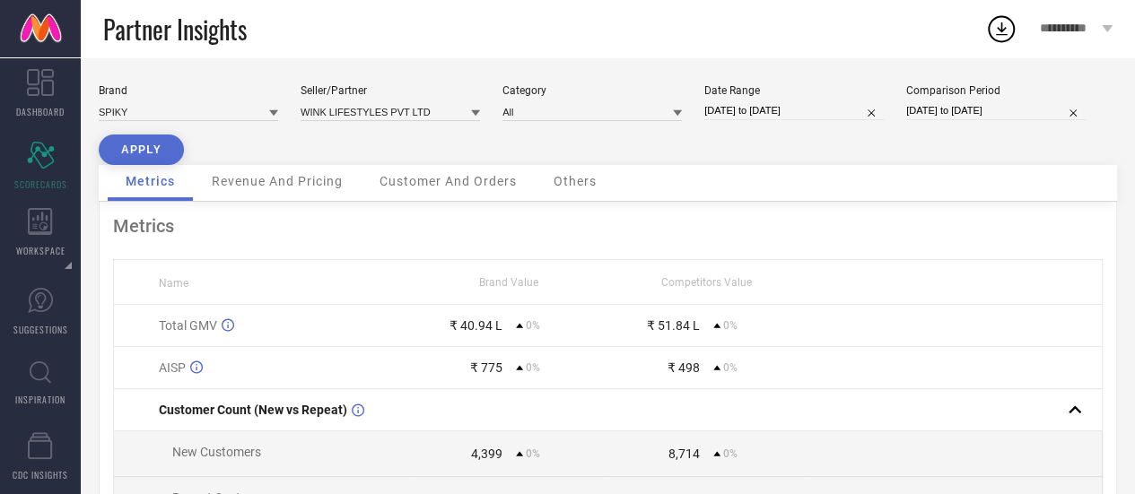
select select "5"
select select "2025"
select select "6"
select select "2025"
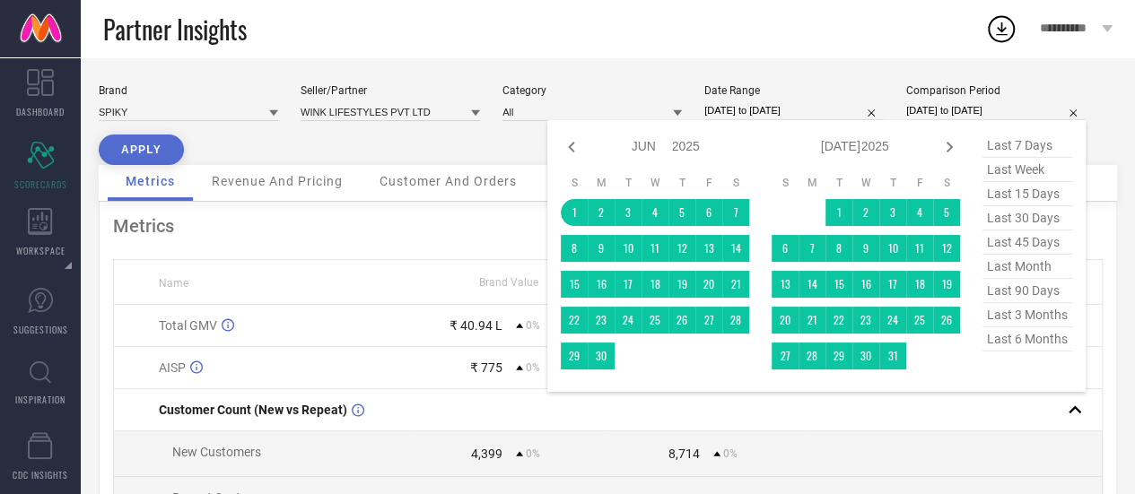
click at [944, 107] on input "[DATE] to [DATE]" at bounding box center [995, 110] width 179 height 19
click at [1028, 264] on span "last month" at bounding box center [1027, 267] width 90 height 24
type input "[DATE] to [DATE]"
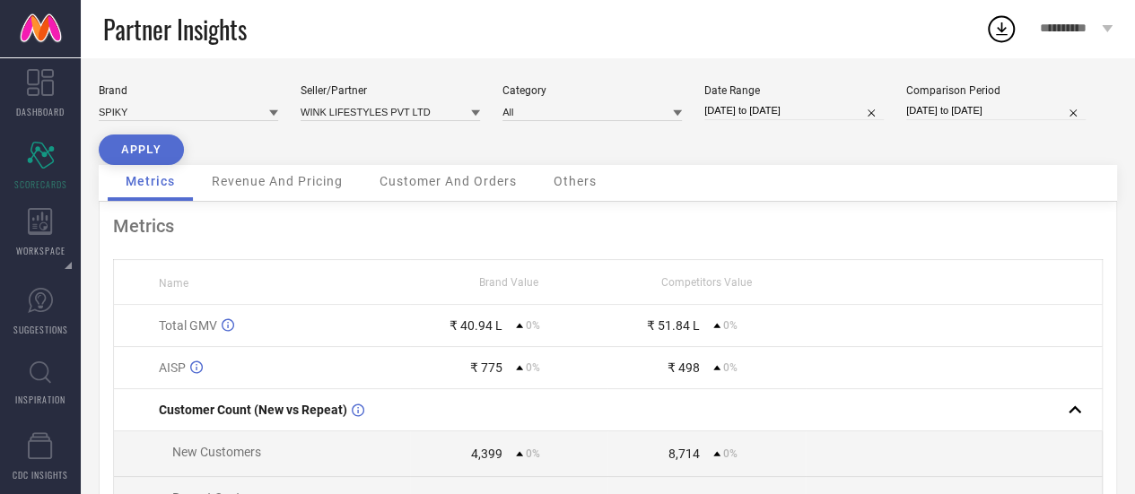
click at [176, 148] on button "APPLY" at bounding box center [141, 150] width 85 height 30
click at [309, 187] on span "Revenue And Pricing" at bounding box center [277, 181] width 131 height 14
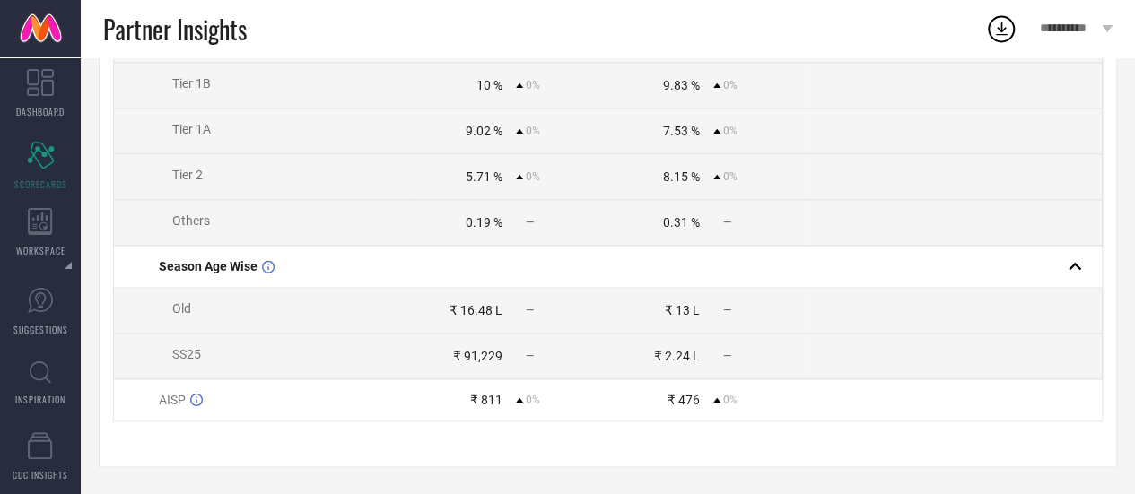
scroll to position [1010, 0]
